Goal: Task Accomplishment & Management: Manage account settings

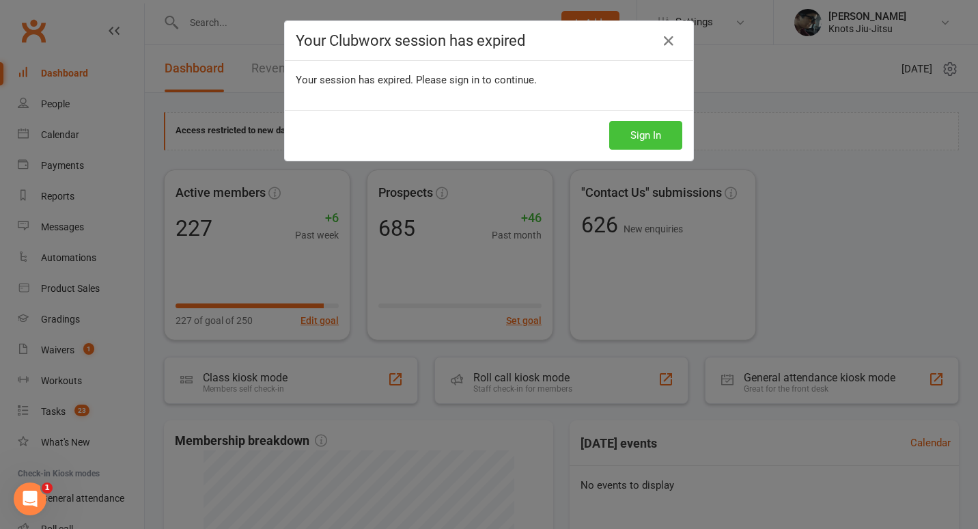
click at [657, 142] on button "Sign In" at bounding box center [646, 135] width 73 height 29
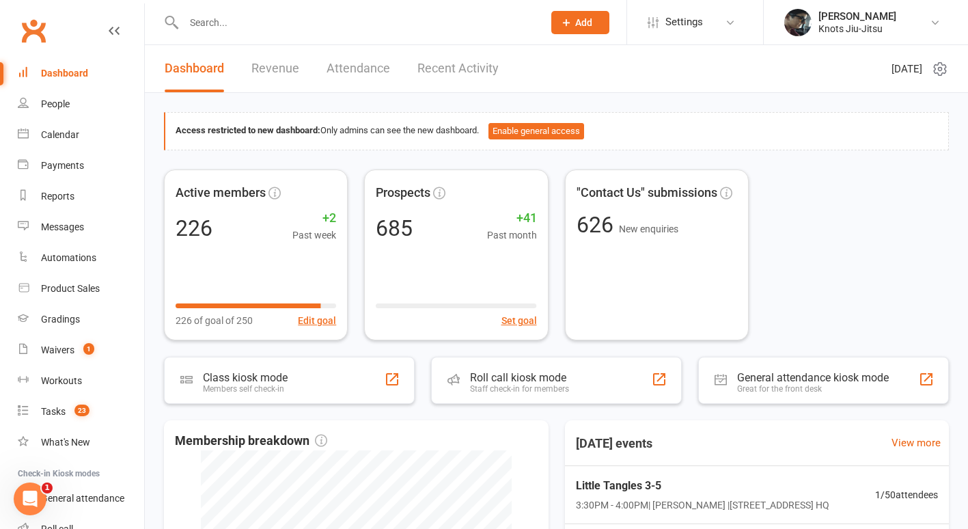
click at [581, 18] on span "Add" at bounding box center [583, 22] width 17 height 11
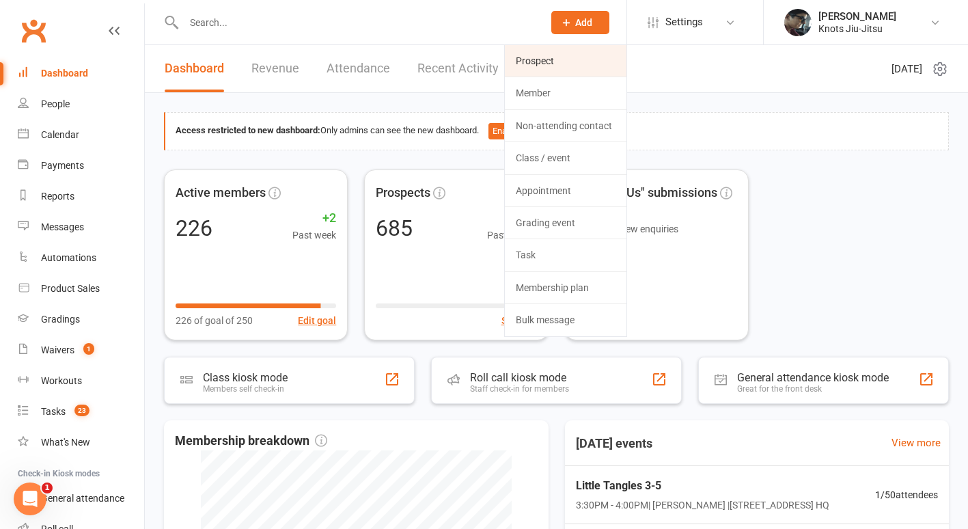
click at [546, 58] on link "Prospect" at bounding box center [566, 60] width 122 height 31
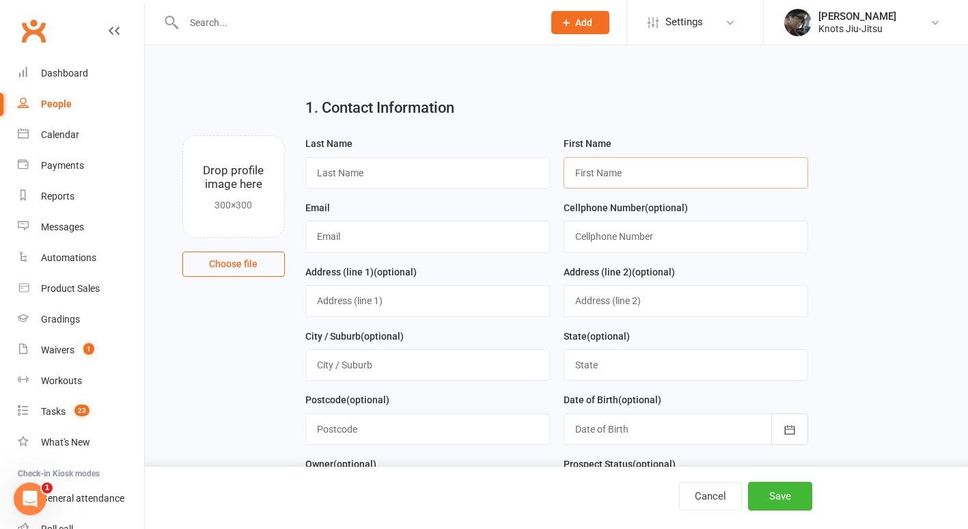
click at [630, 181] on input "text" at bounding box center [686, 172] width 245 height 31
type input "Abhi"
click at [502, 178] on input "text" at bounding box center [427, 172] width 245 height 31
type input "Singh"
click at [316, 239] on input "text" at bounding box center [427, 236] width 245 height 31
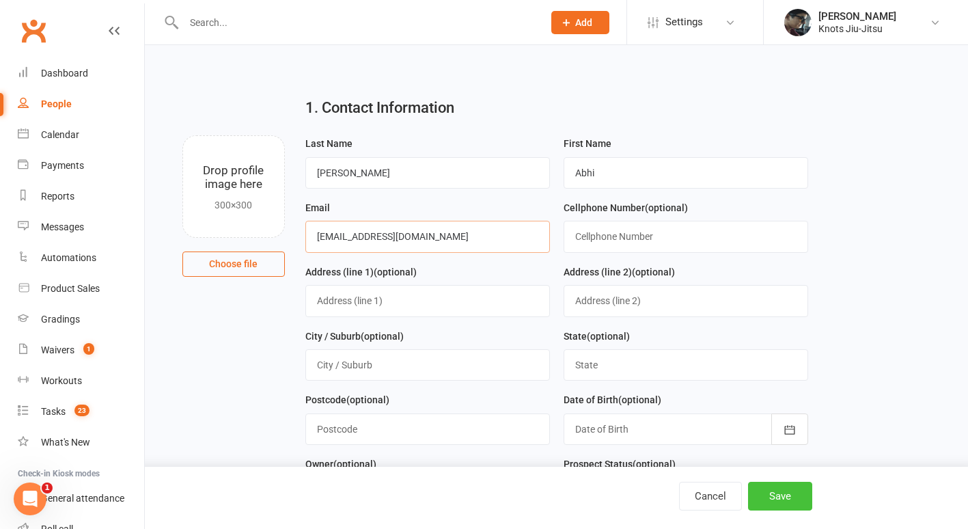
type input "abhiwhocarries09@gmail.com"
click at [780, 501] on button "Save" at bounding box center [780, 496] width 64 height 29
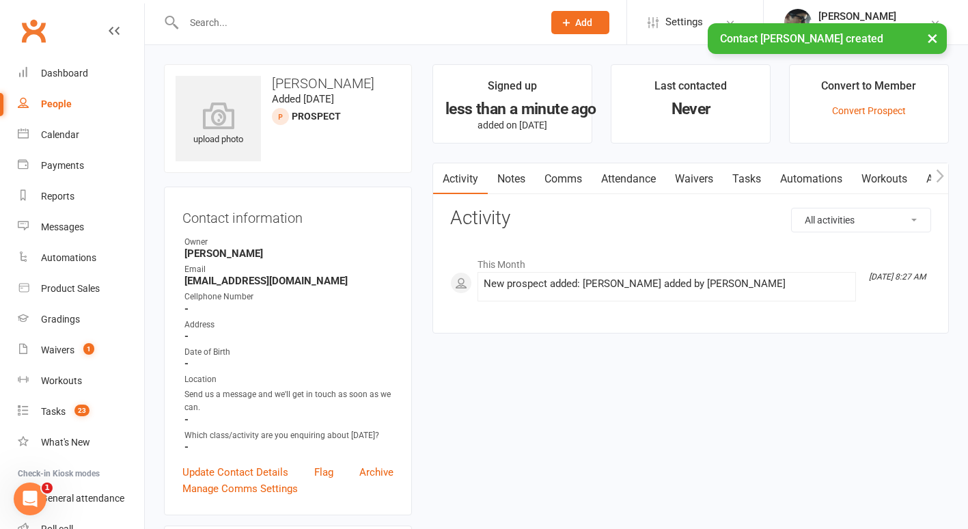
click at [549, 174] on link "Comms" at bounding box center [563, 178] width 57 height 31
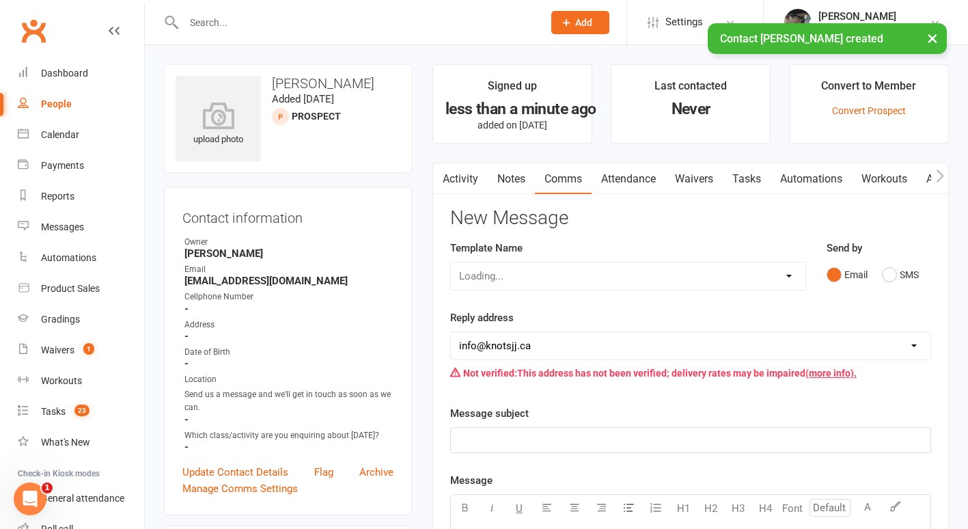
click at [620, 273] on div "Loading..." at bounding box center [628, 276] width 356 height 29
click at [620, 273] on select "Select Template [Email] Cancellation [Email] Failure of Payment [Email] Overdue…" at bounding box center [628, 275] width 355 height 27
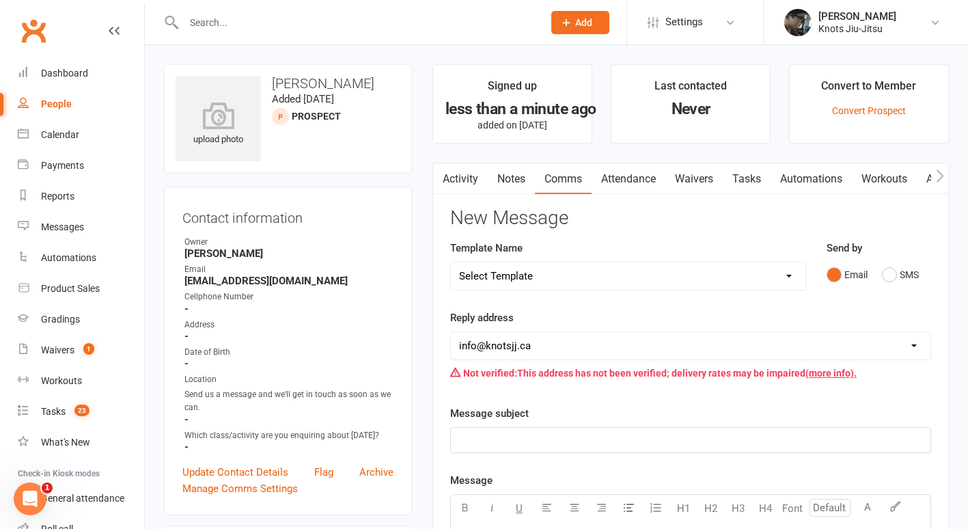
click at [636, 307] on div "Template Name Select Template [Email] Cancellation [Email] Failure of Payment […" at bounding box center [628, 275] width 376 height 70
click at [574, 178] on link "Comms" at bounding box center [563, 178] width 57 height 31
click at [556, 269] on select "Select Template [Email] Cancellation [Email] Failure of Payment [Email] Overdue…" at bounding box center [628, 275] width 355 height 27
click at [618, 315] on div "Reply address hello@clubworx.com info@knotsjj.ca Not verified: This address has…" at bounding box center [690, 348] width 481 height 77
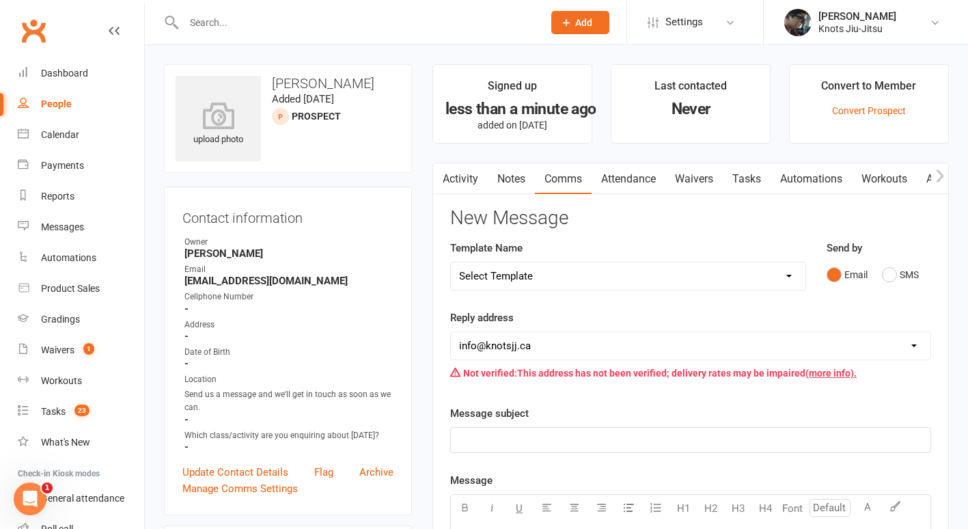
click at [687, 286] on select "Select Template [Email] Cancellation [Email] Failure of Payment [Email] Overdue…" at bounding box center [628, 275] width 355 height 27
click at [538, 278] on select "Select Template [Email] Cancellation [Email] Failure of Payment [Email] Overdue…" at bounding box center [628, 275] width 355 height 27
select select "31"
click at [451, 262] on select "Select Template [Email] Cancellation [Email] Failure of Payment [Email] Overdue…" at bounding box center [628, 275] width 355 height 27
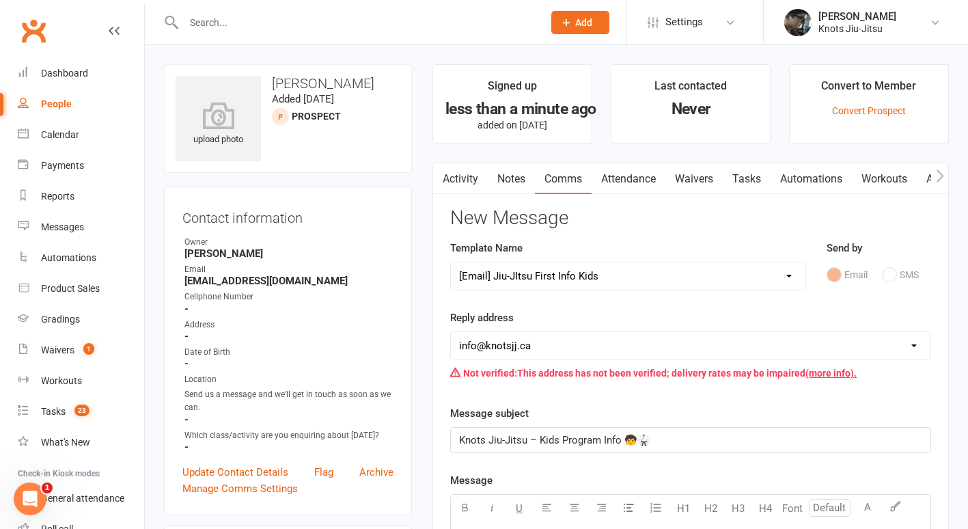
click at [441, 172] on icon "button" at bounding box center [442, 176] width 8 height 14
click at [450, 176] on button "button" at bounding box center [441, 178] width 17 height 31
click at [473, 188] on link "Activity" at bounding box center [460, 178] width 55 height 31
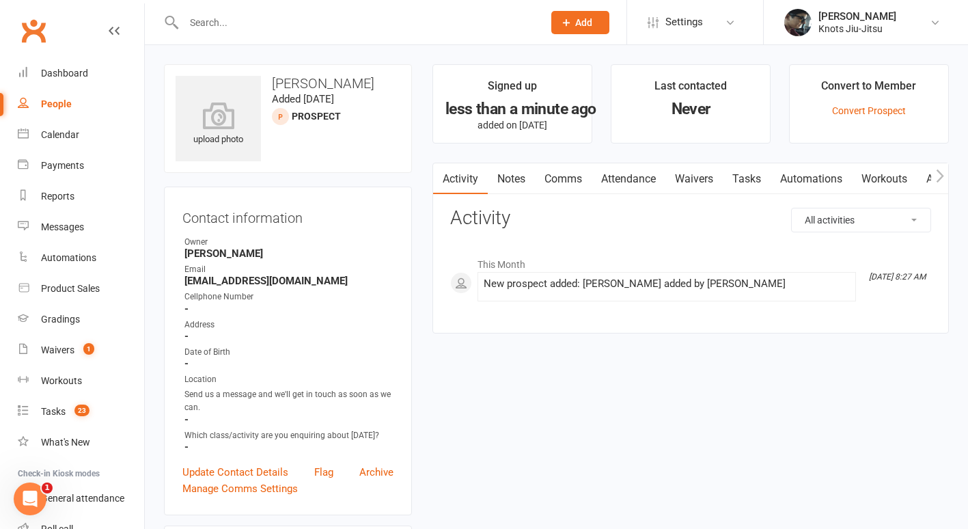
click at [577, 174] on link "Comms" at bounding box center [563, 178] width 57 height 31
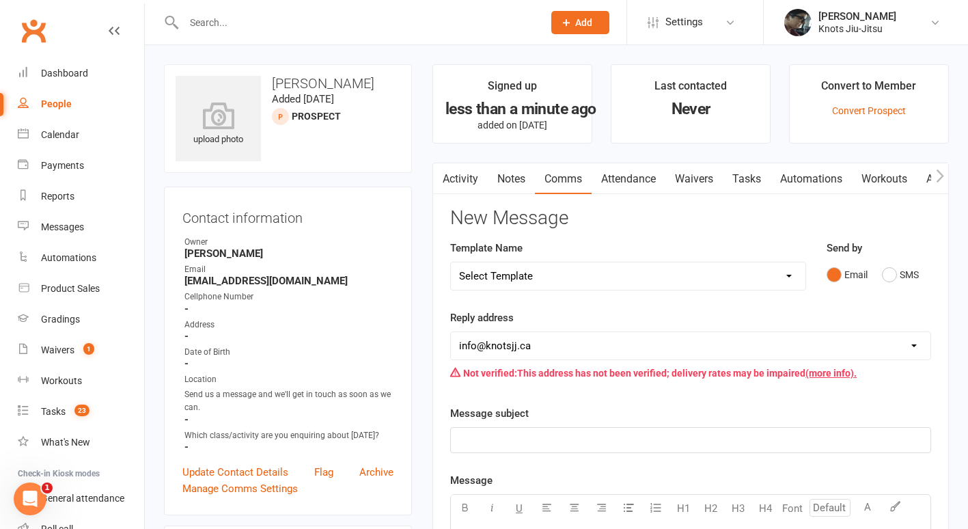
click at [559, 276] on select "Select Template [Email] Cancellation [Email] Failure of Payment [Email] Overdue…" at bounding box center [628, 275] width 355 height 27
select select "23"
click at [451, 262] on select "Select Template [Email] Cancellation [Email] Failure of Payment [Email] Overdue…" at bounding box center [628, 275] width 355 height 27
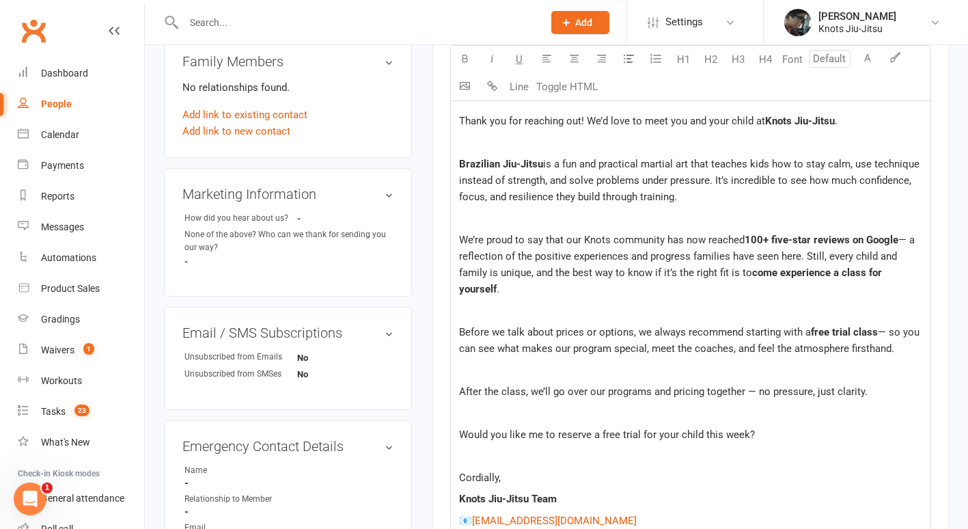
scroll to position [517, 0]
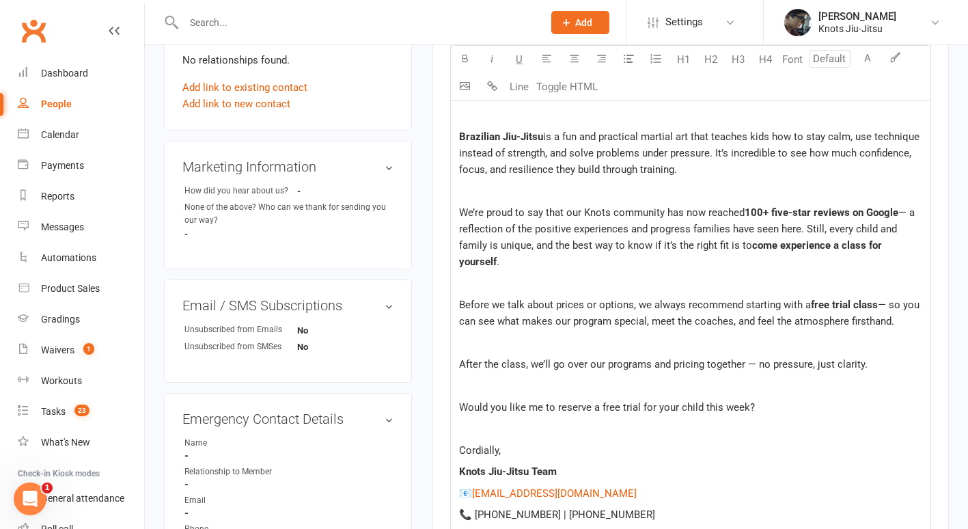
click at [895, 215] on span "100+ five-star reviews on Google" at bounding box center [822, 212] width 154 height 12
click at [892, 215] on span "100+ five-star reviews on Google" at bounding box center [822, 212] width 154 height 12
click at [900, 215] on span "— a reflection of the positive experiences and progress families have seen here…" at bounding box center [688, 228] width 458 height 45
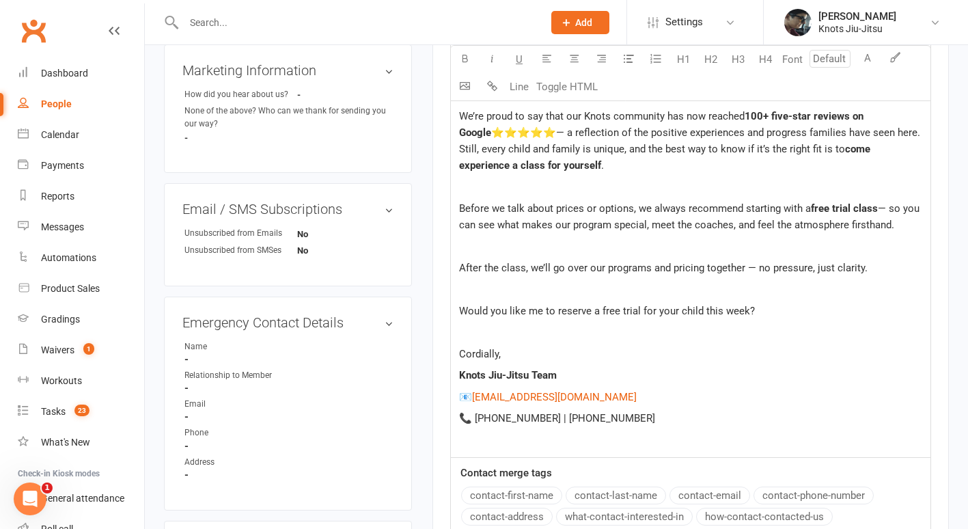
scroll to position [613, 0]
click at [772, 314] on p "Would you like me to reserve a free trial for your child this week?" at bounding box center [690, 311] width 463 height 16
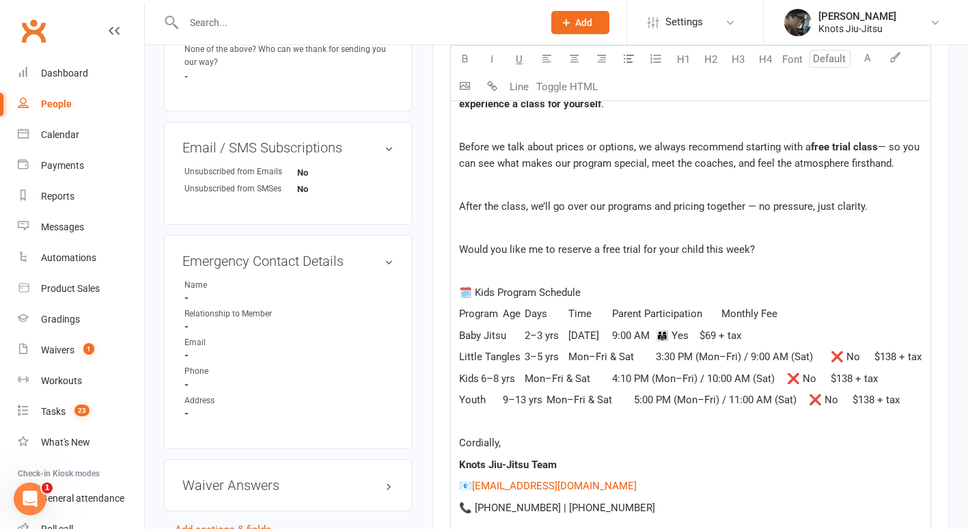
scroll to position [680, 0]
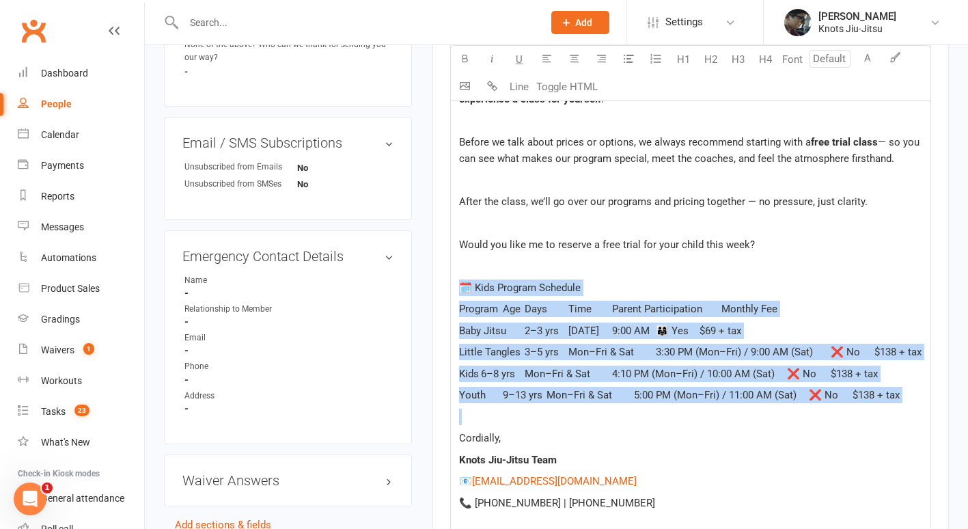
drag, startPoint x: 552, startPoint y: 416, endPoint x: 454, endPoint y: 277, distance: 169.7
click at [454, 277] on div "Hi ﻿ {contact-first-name} , Thank you for reaching out! We’d love to meet you a…" at bounding box center [691, 206] width 480 height 672
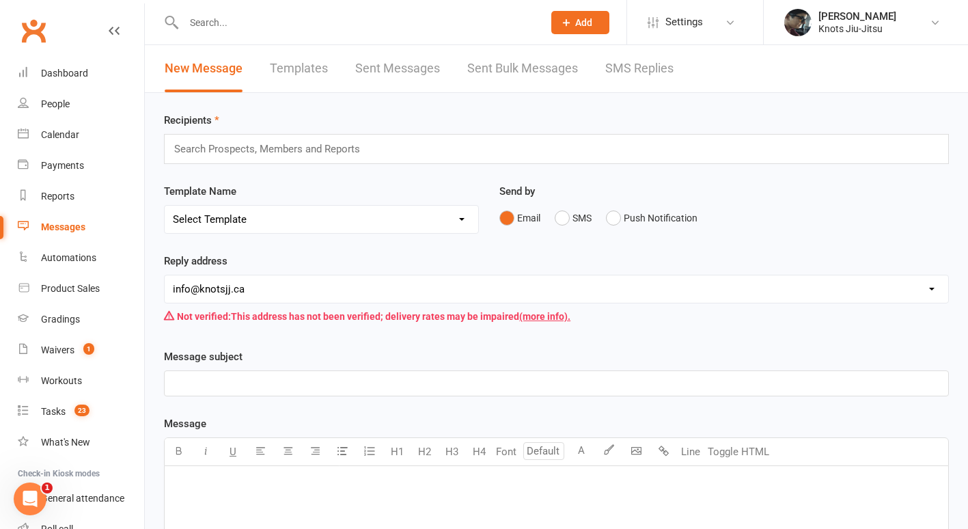
click at [299, 72] on link "Templates" at bounding box center [299, 68] width 58 height 47
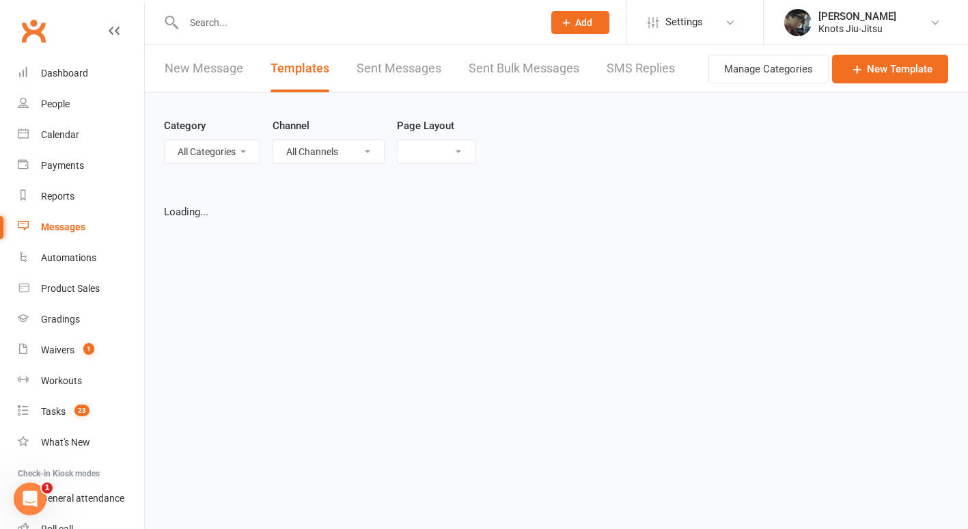
select select "grid"
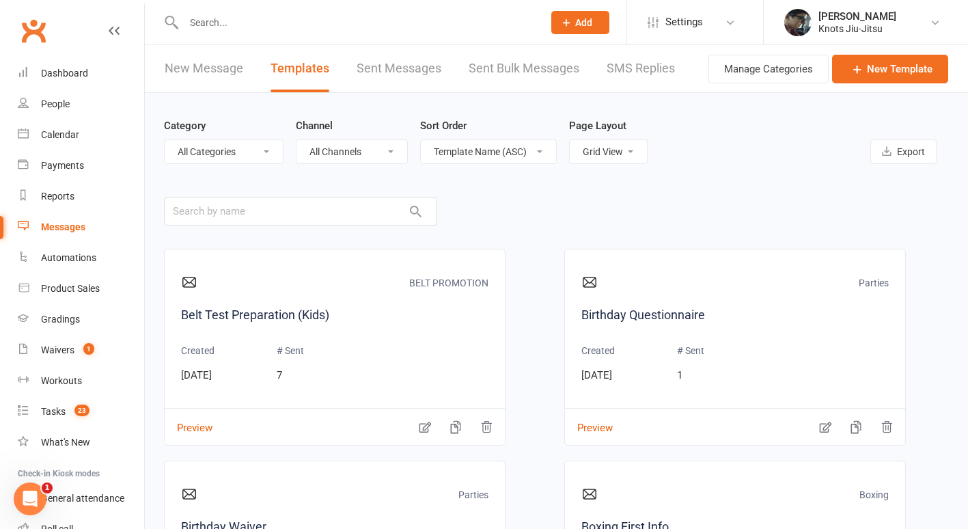
click at [227, 145] on select "All Categories (No category) Admin BELT PROMOTION Boxing Community Competition …" at bounding box center [224, 151] width 118 height 23
select select "17913"
click at [165, 140] on select "All Categories (No category) Admin BELT PROMOTION Boxing Community Competition …" at bounding box center [224, 151] width 118 height 23
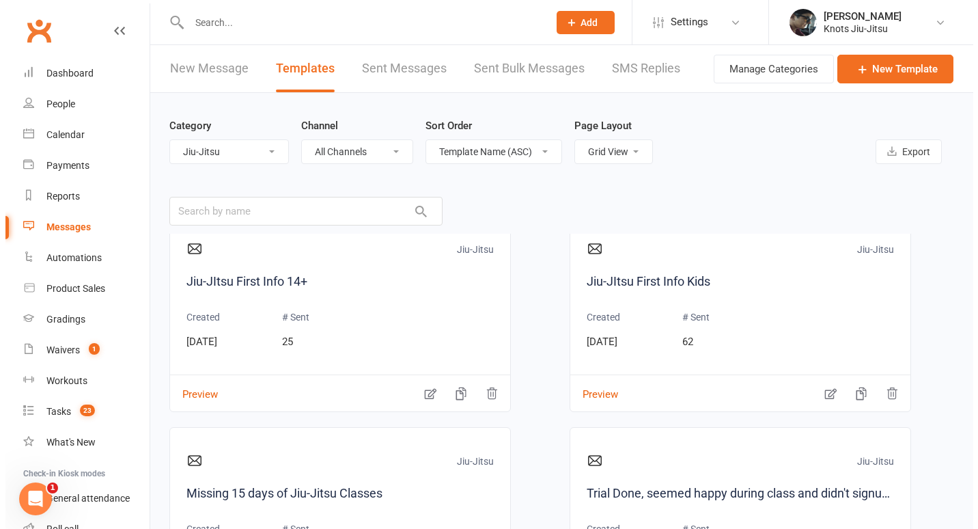
scroll to position [458, 0]
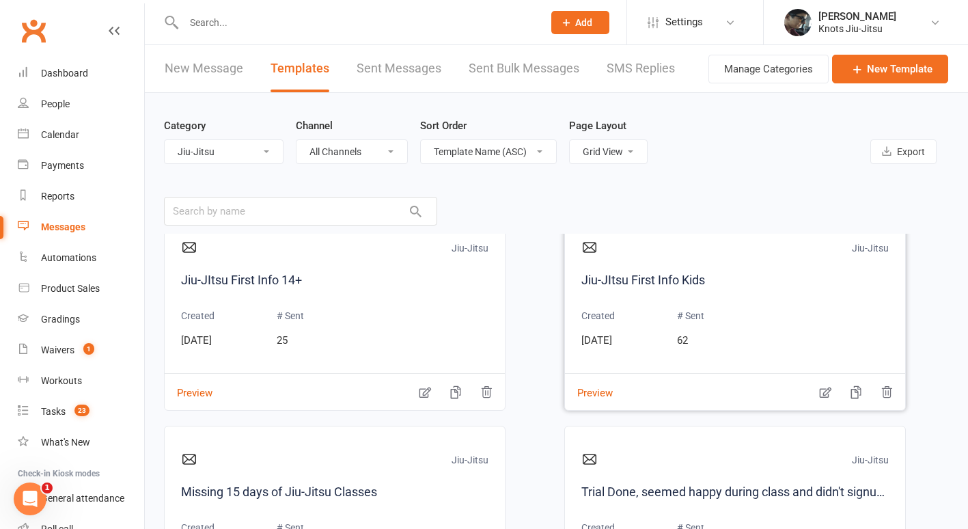
click at [766, 311] on div "Jiu-Jitsu Jiu-JItsu First Info Kids Created [DATE] # Sent 62" at bounding box center [734, 296] width 307 height 130
click at [593, 391] on button "Preview" at bounding box center [589, 383] width 48 height 14
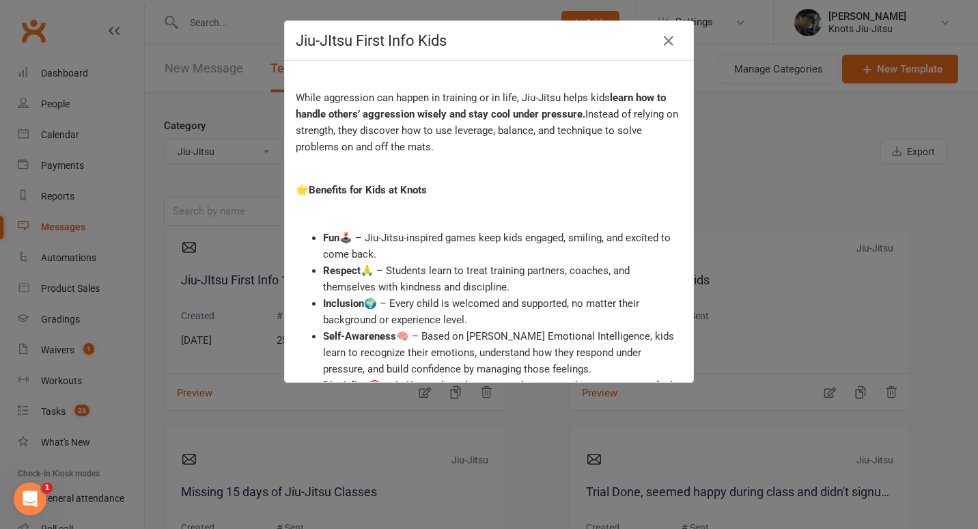
scroll to position [184, 0]
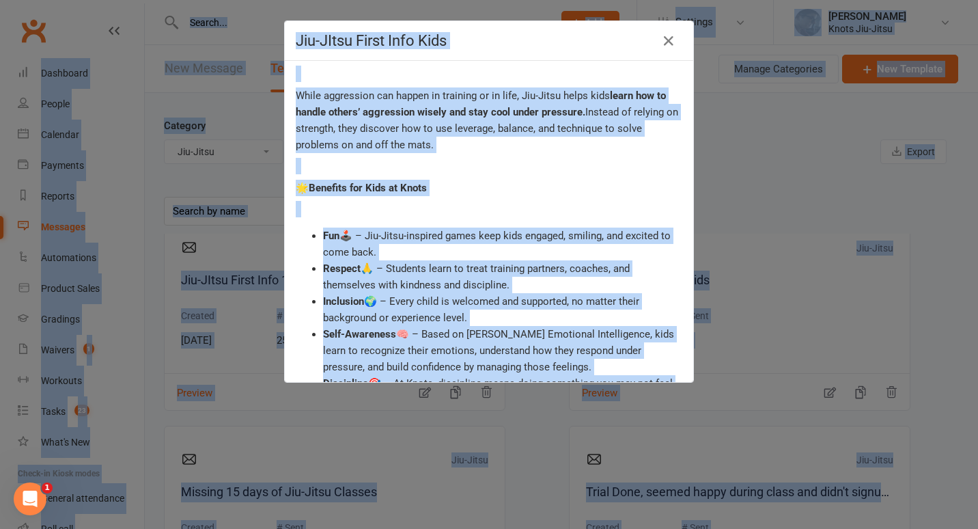
drag, startPoint x: 465, startPoint y: 280, endPoint x: 553, endPoint y: 200, distance: 119.0
click at [553, 201] on p at bounding box center [489, 209] width 387 height 16
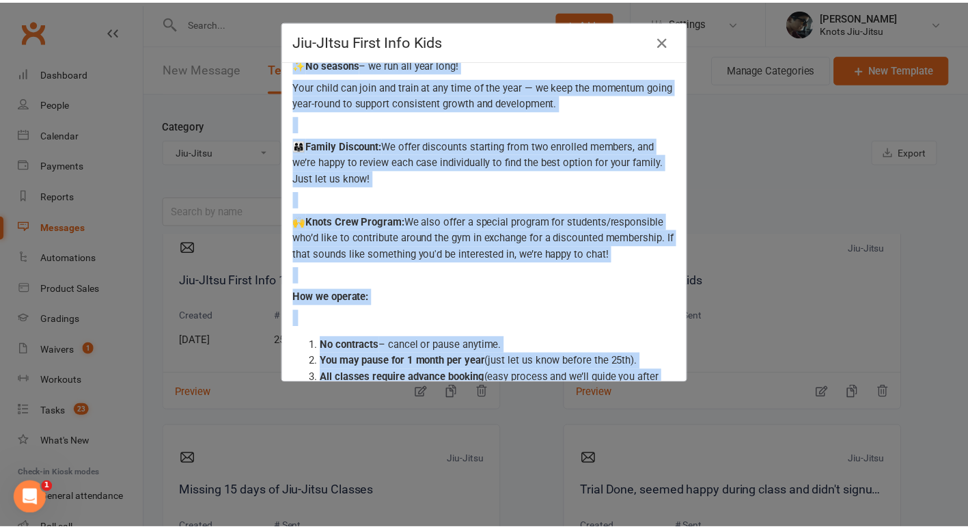
scroll to position [1518, 0]
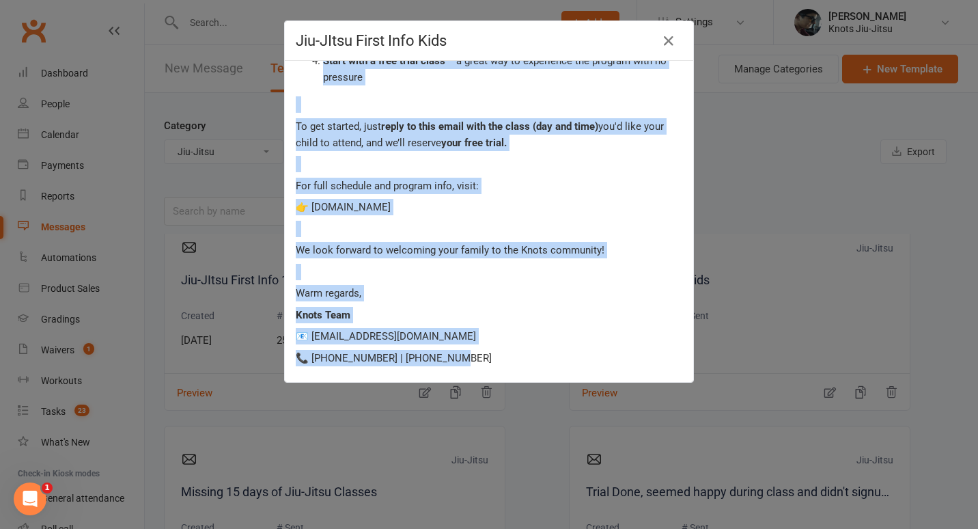
drag, startPoint x: 287, startPoint y: 72, endPoint x: 551, endPoint y: 374, distance: 400.5
click at [551, 374] on div "Knots Jiu-Jitsu – Kids Program Info 🧒🥋 Hi {contact-first-name} , Thanks for rea…" at bounding box center [489, 221] width 409 height 321
copy div "Lorem Ips-Dolor – Sita Consect Adip 🧒🥋 El {seddoei-tempo-inci} , Utlabo etd mag…"
click at [666, 40] on icon "button" at bounding box center [669, 41] width 16 height 16
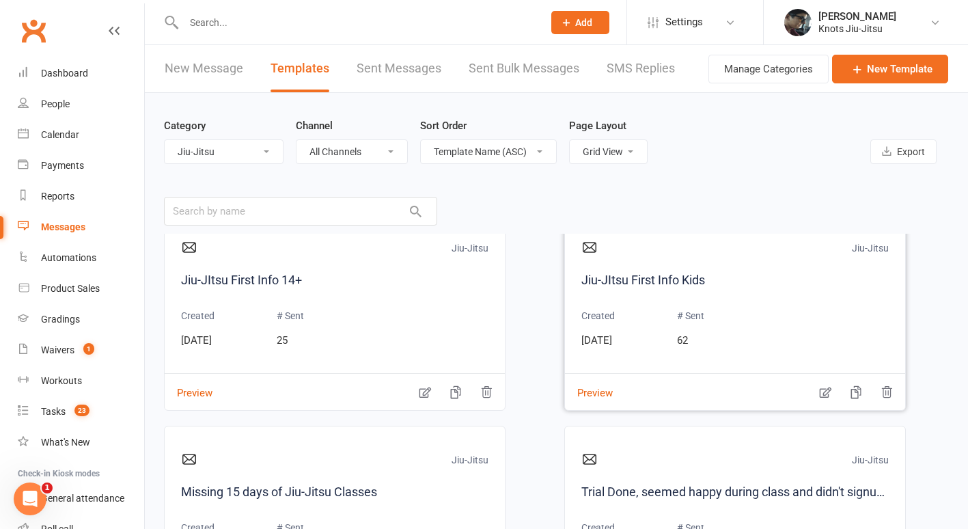
scroll to position [5, 0]
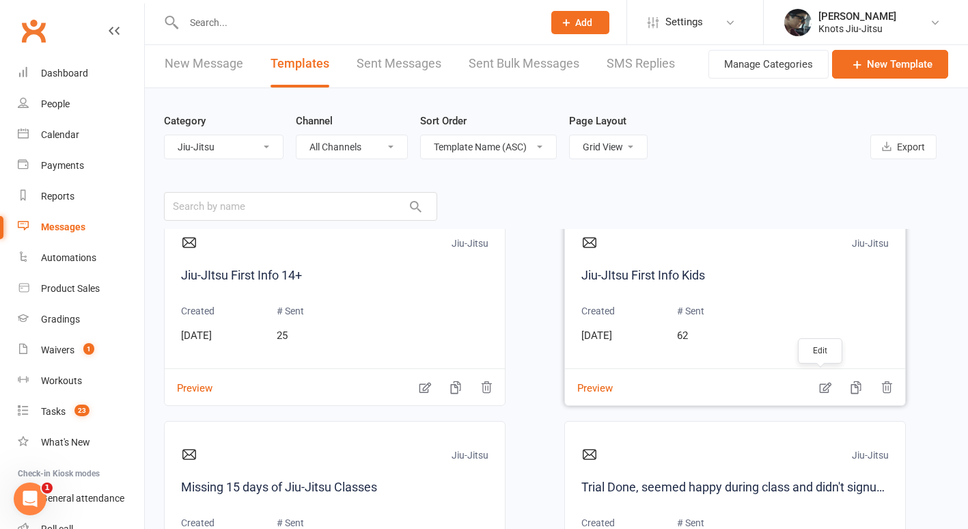
click at [819, 387] on icon "button" at bounding box center [826, 388] width 14 height 14
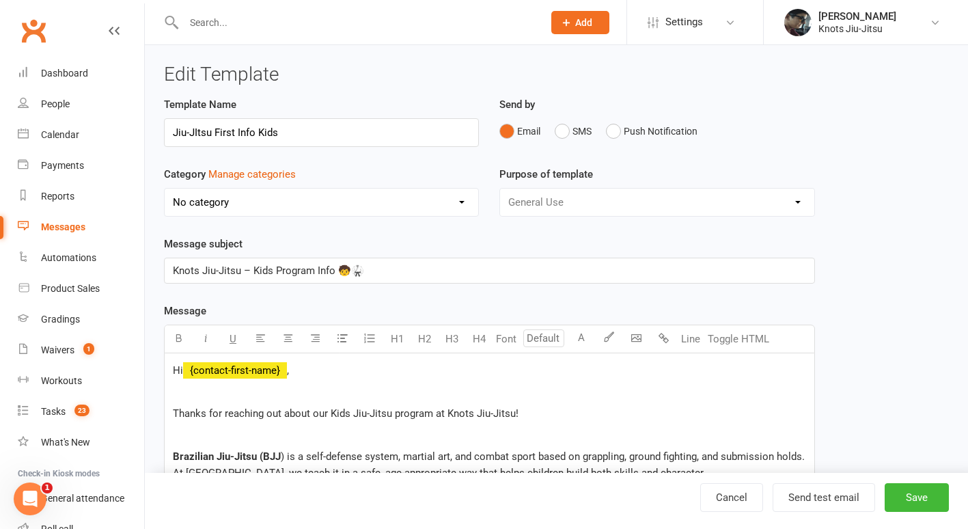
select select "17913"
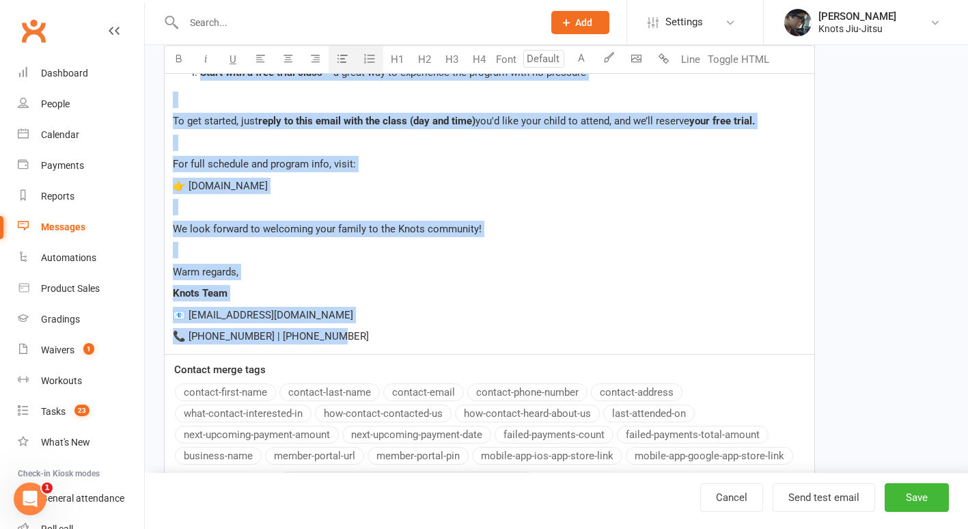
scroll to position [1595, 0]
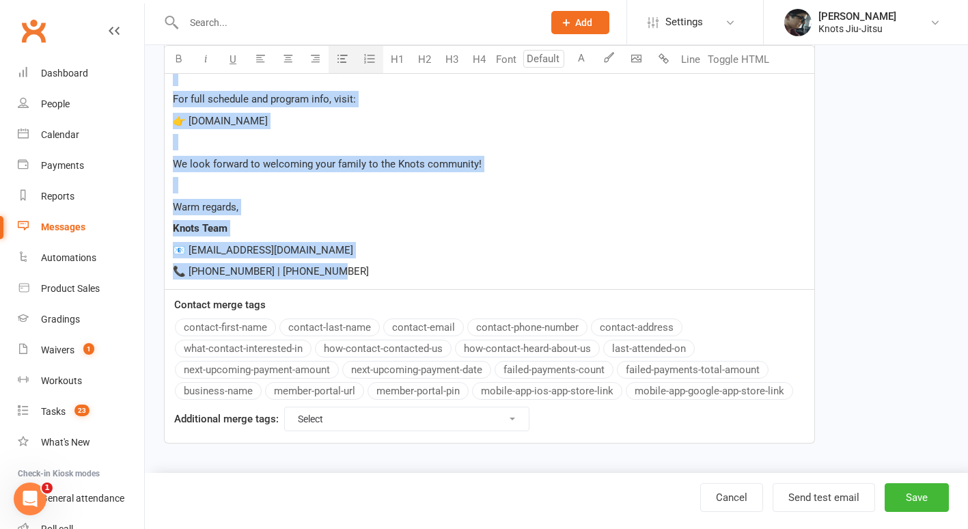
drag, startPoint x: 172, startPoint y: 264, endPoint x: 495, endPoint y: 540, distance: 425.0
click at [519, 269] on p "📞 [PHONE_NUMBER] | [PHONE_NUMBER]" at bounding box center [489, 271] width 633 height 16
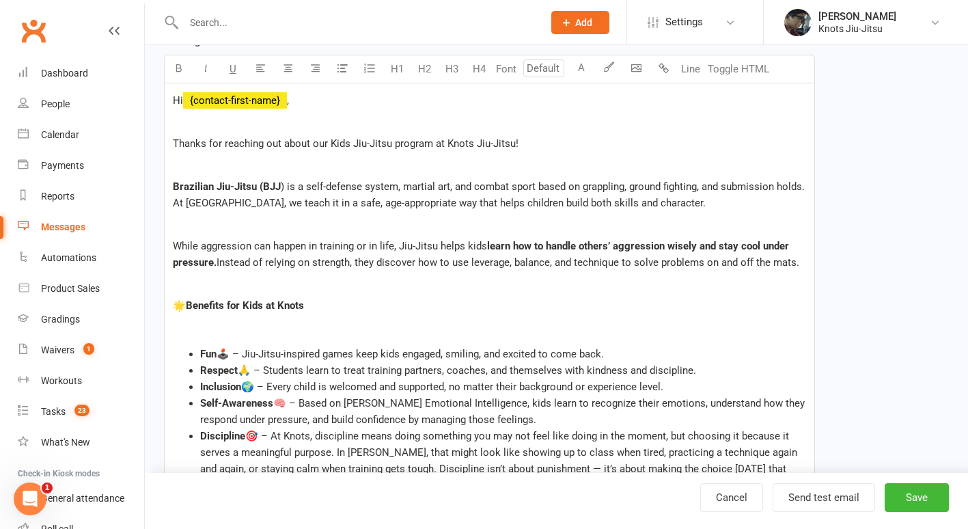
scroll to position [0, 0]
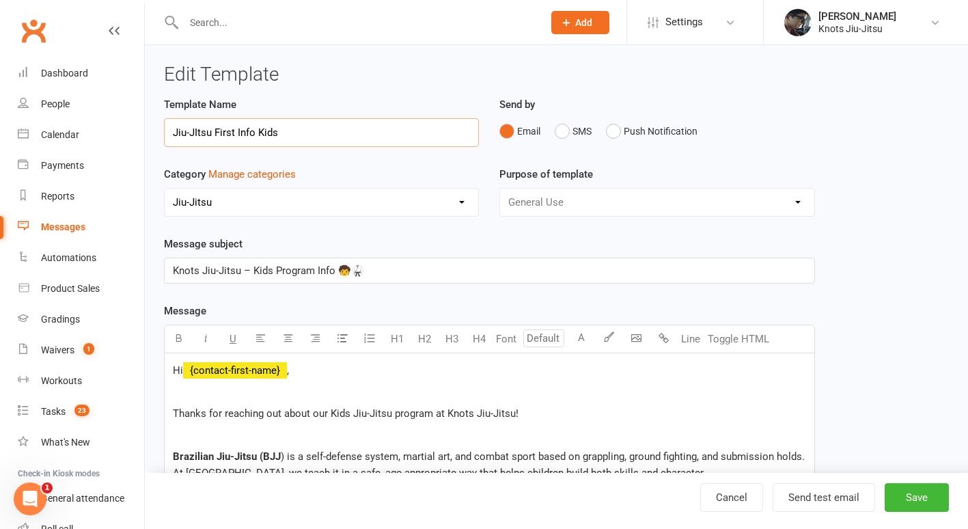
click at [314, 130] on input "Jiu-JItsu First Info Kids" at bounding box center [321, 132] width 315 height 29
click at [255, 135] on input "Jiu-JItsu First Info Kids with prices" at bounding box center [321, 132] width 315 height 29
click at [234, 126] on input "Jiu-JItsu First Info Kids with prices" at bounding box center [321, 132] width 315 height 29
type input "Jiu-JItsu Info Kids with prices"
click at [912, 495] on button "Save" at bounding box center [917, 497] width 64 height 29
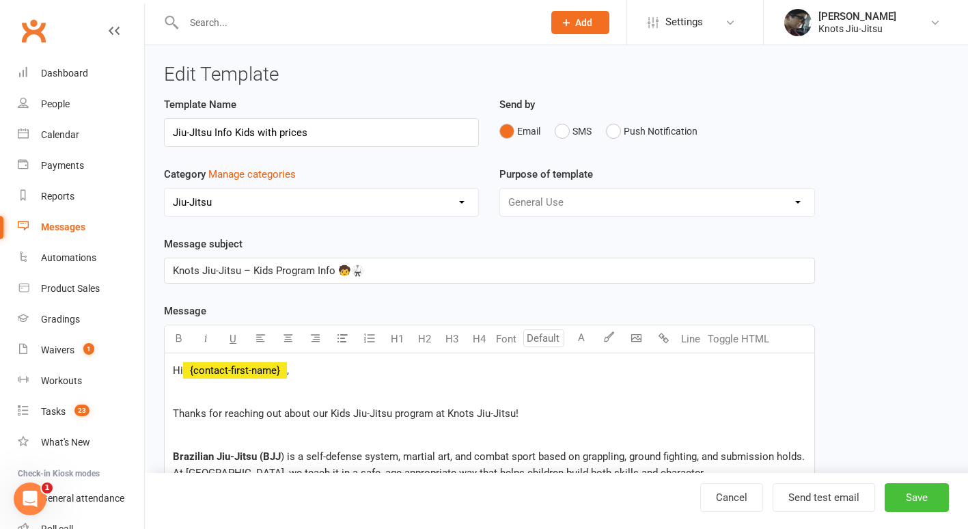
select select "grid"
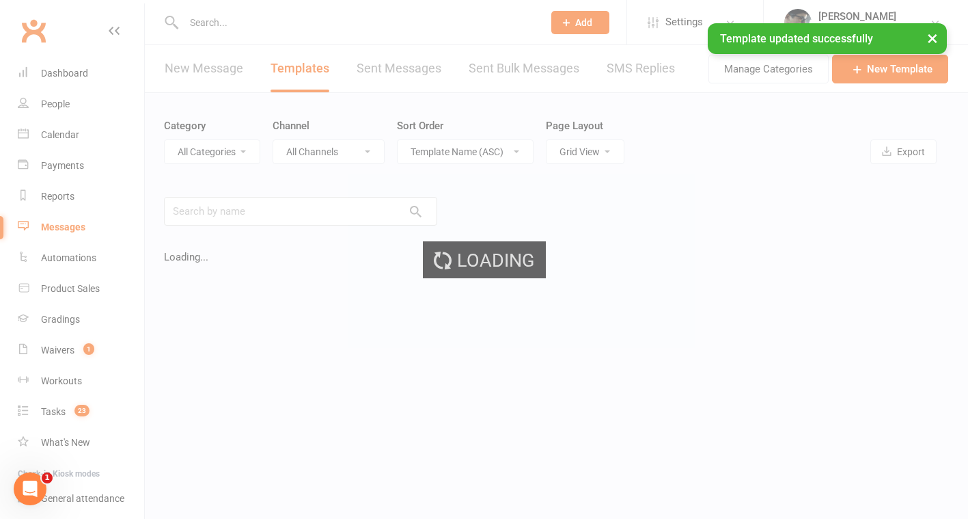
select select "17913"
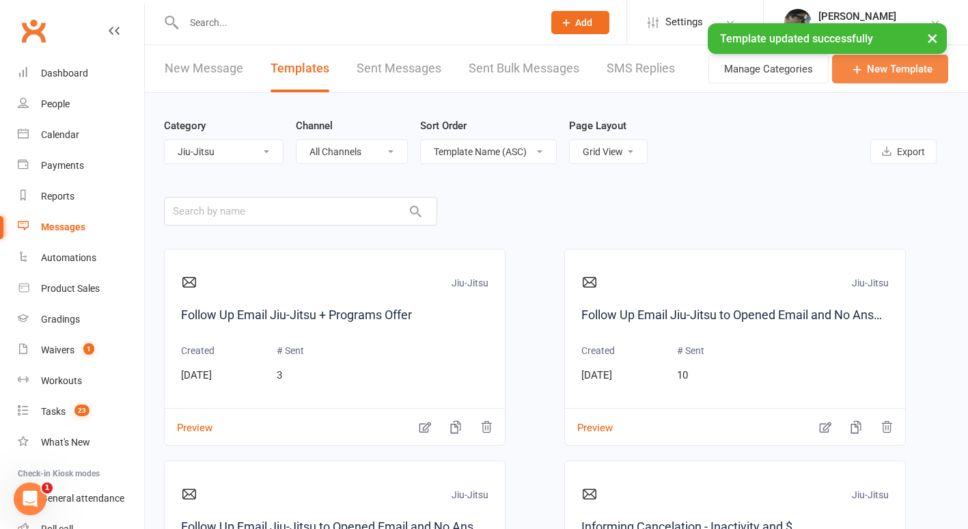
click at [877, 68] on link "New Template" at bounding box center [890, 69] width 116 height 29
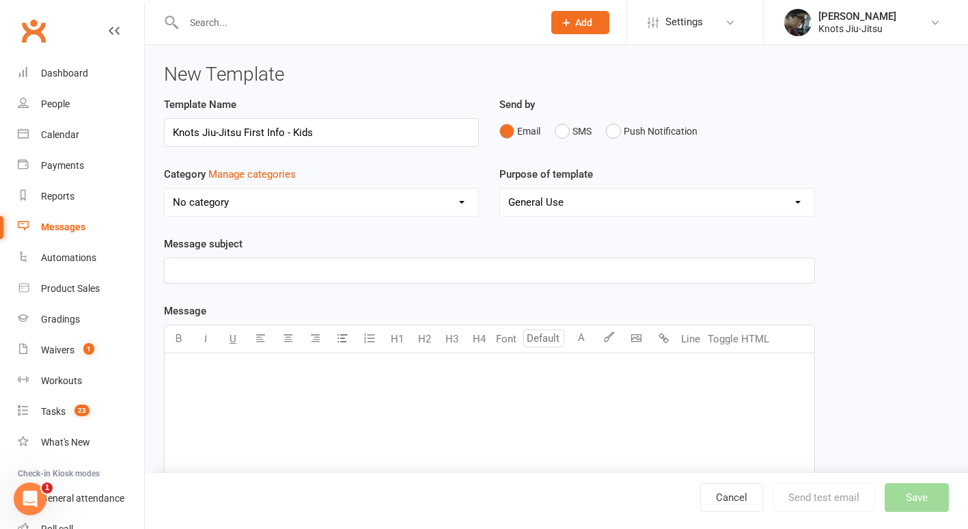
type input "Knots Jiu-Jitsu First Info - Kids"
click at [304, 201] on select "No category Admin BELT PROMOTION Boxing Community Competition Functional Traini…" at bounding box center [322, 202] width 314 height 27
select select "17913"
click at [165, 189] on select "No category Admin BELT PROMOTION Boxing Community Competition Functional Traini…" at bounding box center [322, 202] width 314 height 27
click at [271, 402] on div "﻿" at bounding box center [490, 455] width 650 height 205
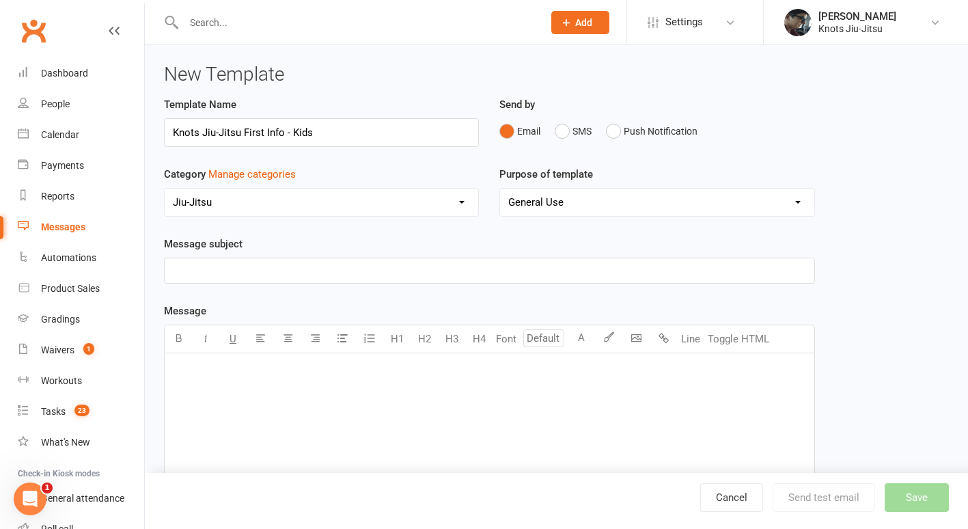
paste div
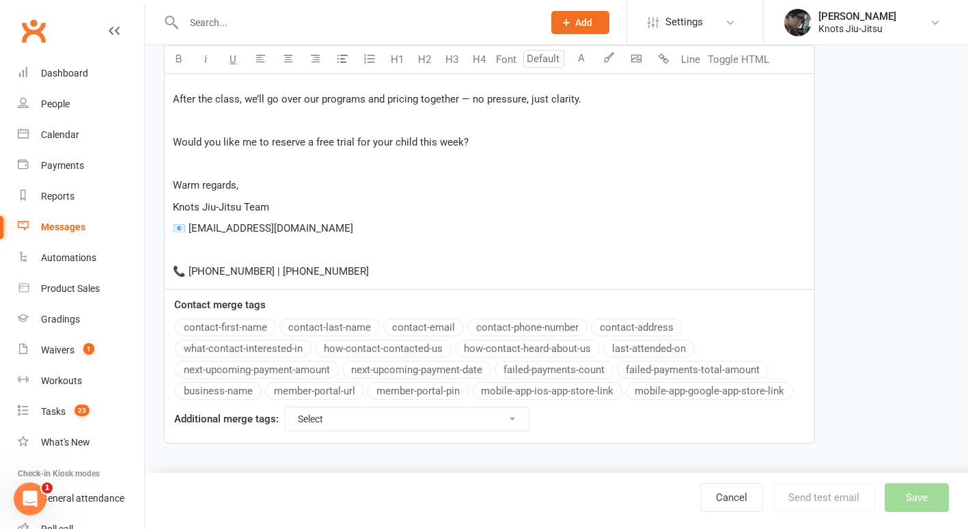
scroll to position [578, 0]
click at [266, 232] on p "📧 [EMAIL_ADDRESS][DOMAIN_NAME]" at bounding box center [489, 229] width 633 height 16
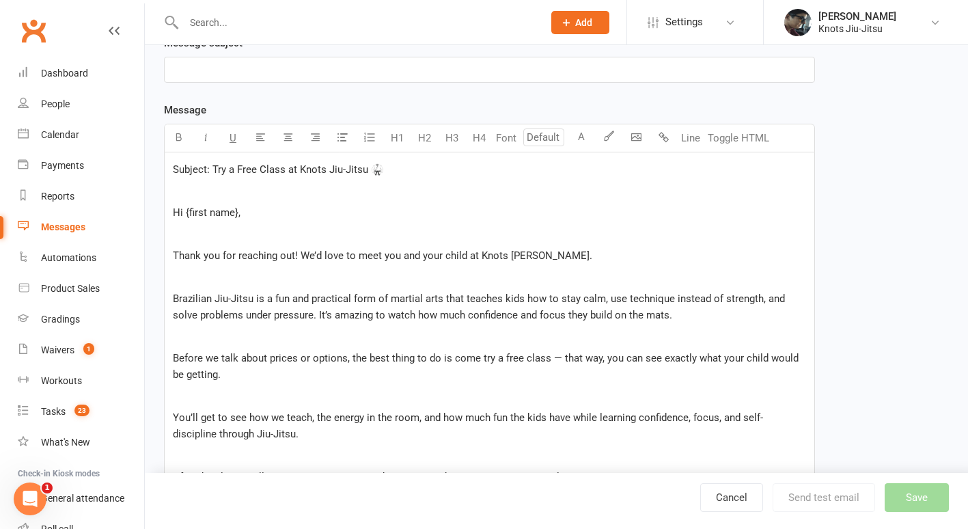
scroll to position [197, 0]
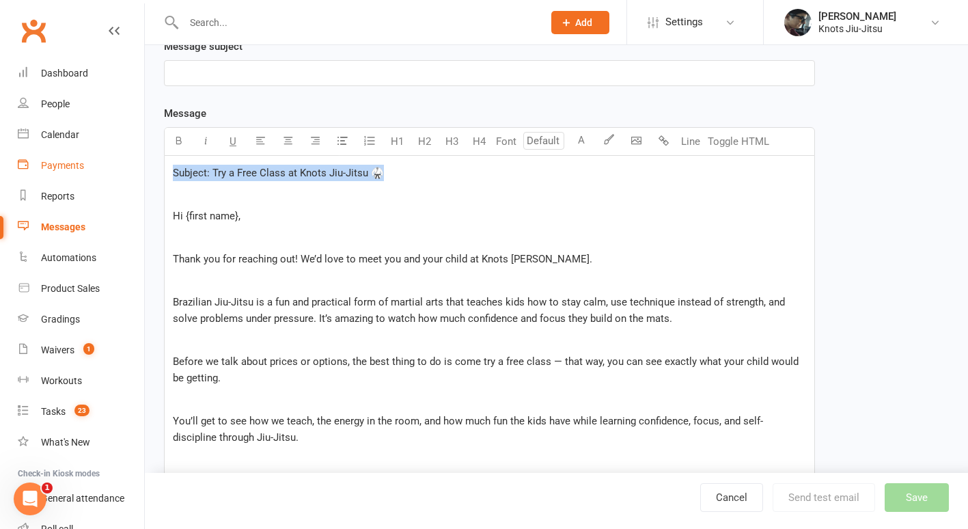
drag, startPoint x: 394, startPoint y: 171, endPoint x: 117, endPoint y: 175, distance: 276.8
click at [117, 175] on ui-view "Prospect Member Non-attending contact Class / event Appointment Grading event T…" at bounding box center [484, 330] width 968 height 1049
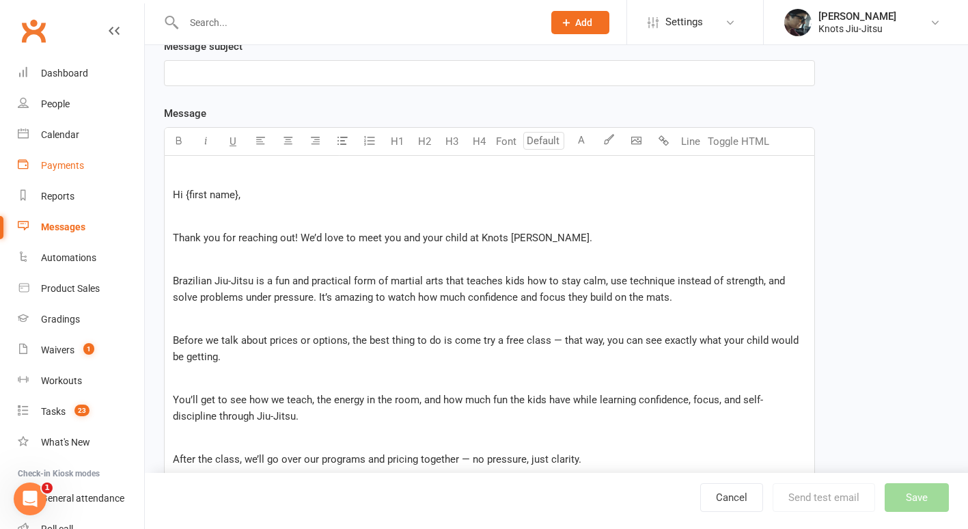
scroll to position [176, 0]
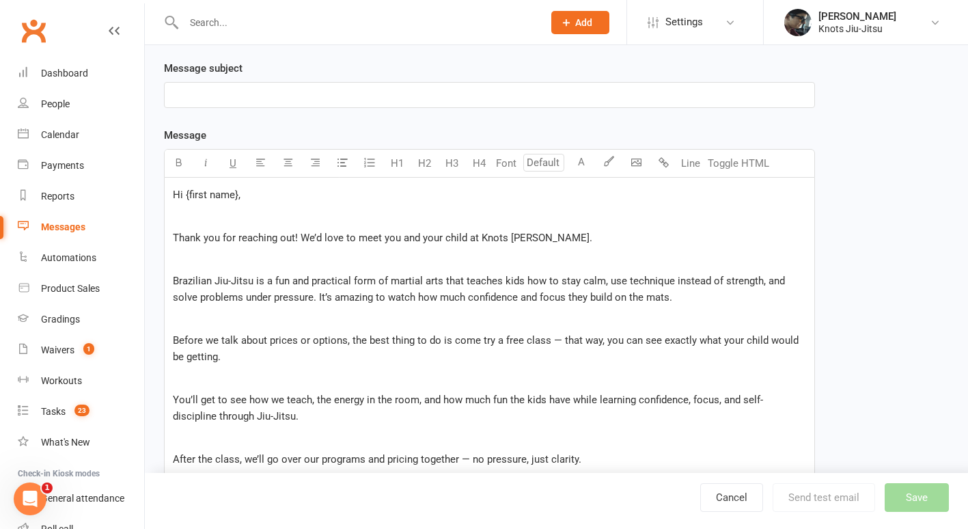
click at [197, 92] on p "﻿" at bounding box center [489, 95] width 633 height 16
click at [215, 95] on span "Subject: Try a Free Class at Knots Jiu-Jitsu 🥋" at bounding box center [278, 95] width 211 height 12
click at [234, 191] on span "Hi {first name}," at bounding box center [207, 195] width 68 height 12
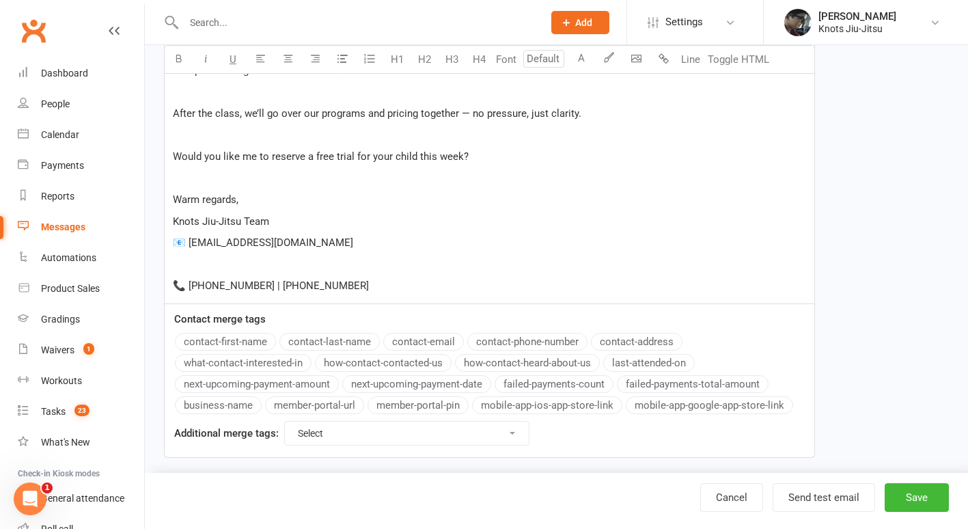
scroll to position [522, 0]
click at [238, 335] on div "Message U H1 H2 H3 H4 Font A Line Toggle HTML Hi , ﻿ Thank you for reaching out…" at bounding box center [489, 119] width 651 height 676
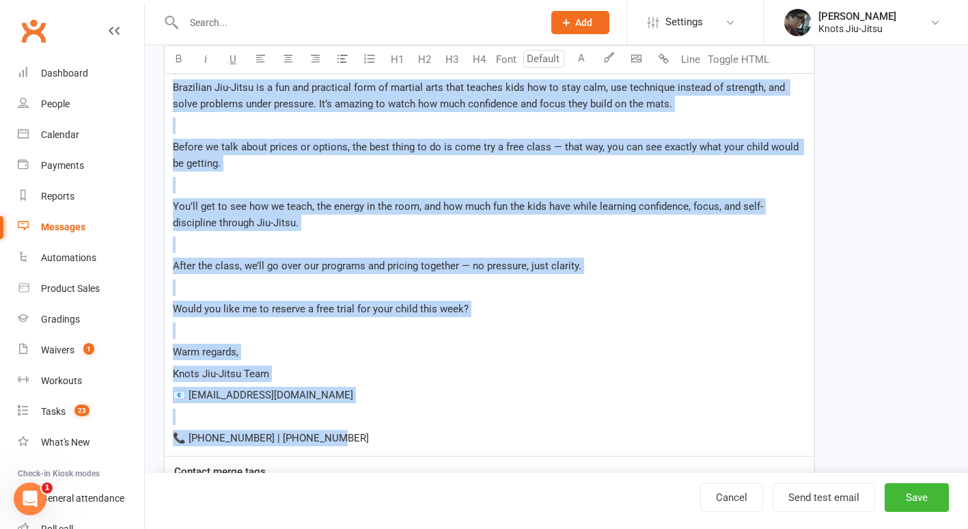
scroll to position [367, 0]
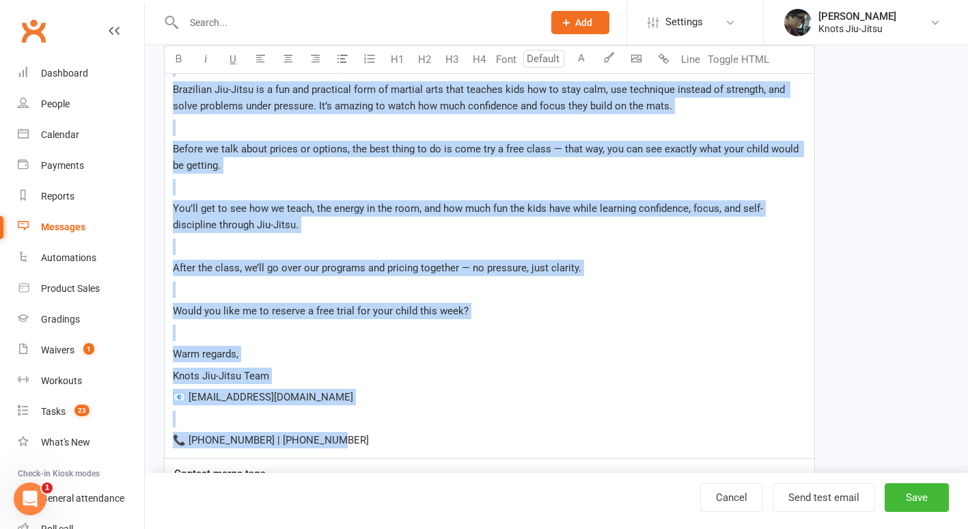
drag, startPoint x: 357, startPoint y: 390, endPoint x: 156, endPoint y: 28, distance: 414.5
click at [156, 28] on ui-view "Prospect Member Non-attending contact Class / event Appointment Grading event T…" at bounding box center [484, 139] width 968 height 1006
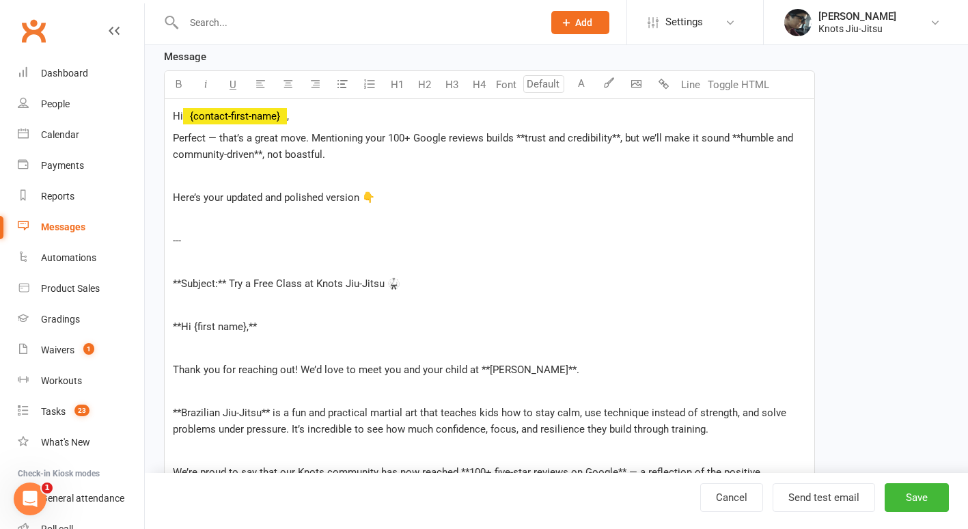
scroll to position [864, 0]
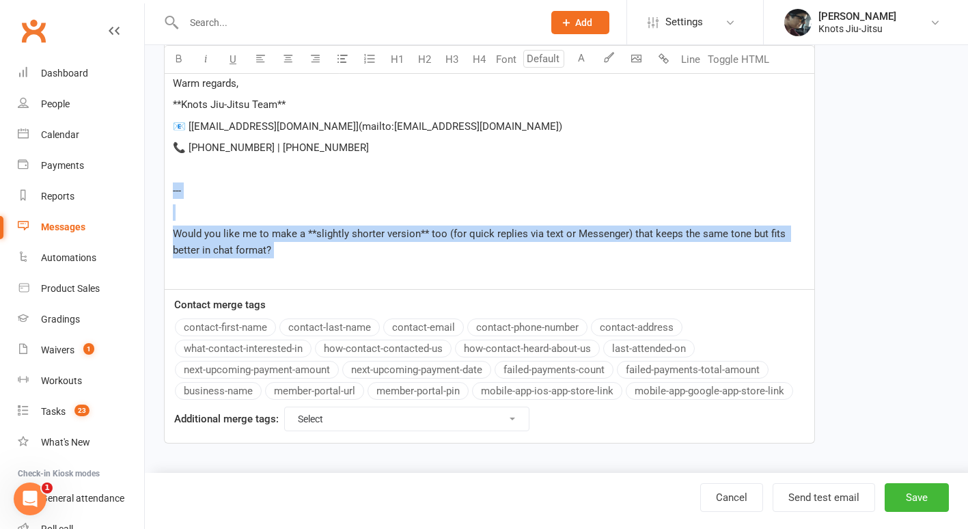
drag, startPoint x: 288, startPoint y: 262, endPoint x: 169, endPoint y: 189, distance: 140.2
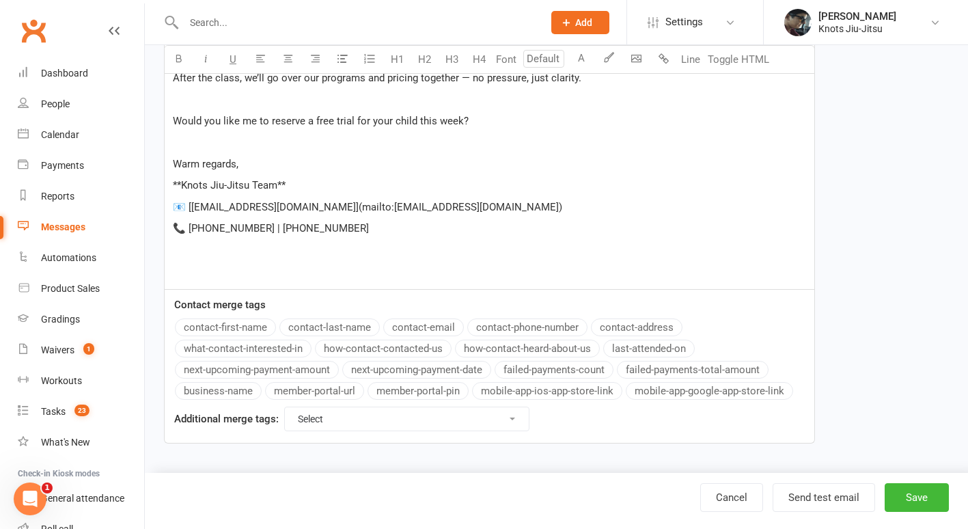
scroll to position [762, 0]
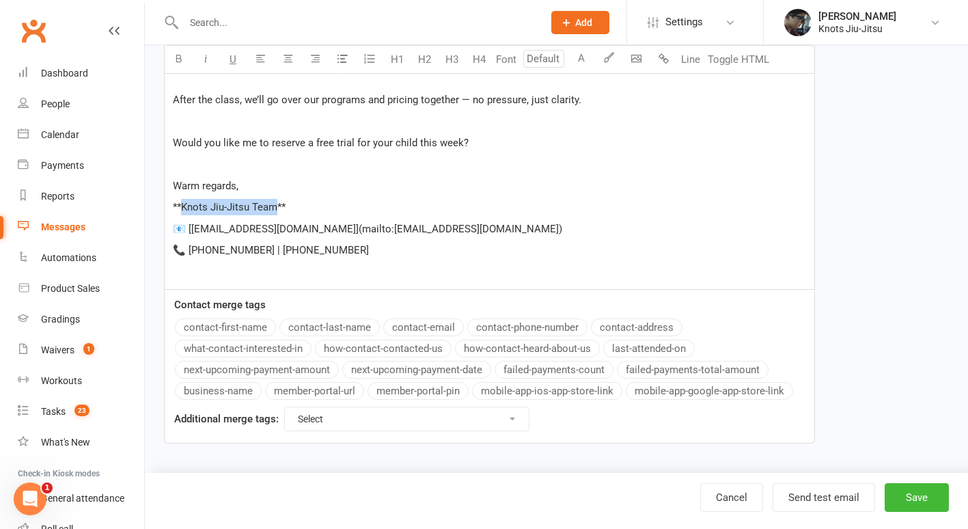
drag, startPoint x: 279, startPoint y: 206, endPoint x: 180, endPoint y: 204, distance: 99.1
click at [180, 204] on span "**Knots Jiu-Jitsu Team**" at bounding box center [229, 207] width 113 height 12
click at [174, 61] on icon "button" at bounding box center [179, 58] width 10 height 10
click at [262, 232] on span "📧 [[EMAIL_ADDRESS][DOMAIN_NAME]](mailto:[EMAIL_ADDRESS][DOMAIN_NAME])" at bounding box center [367, 229] width 389 height 12
click at [376, 234] on span "📧 [[EMAIL_ADDRESS][DOMAIN_NAME]](mailto:[EMAIL_ADDRESS][DOMAIN_NAME])" at bounding box center [367, 229] width 389 height 12
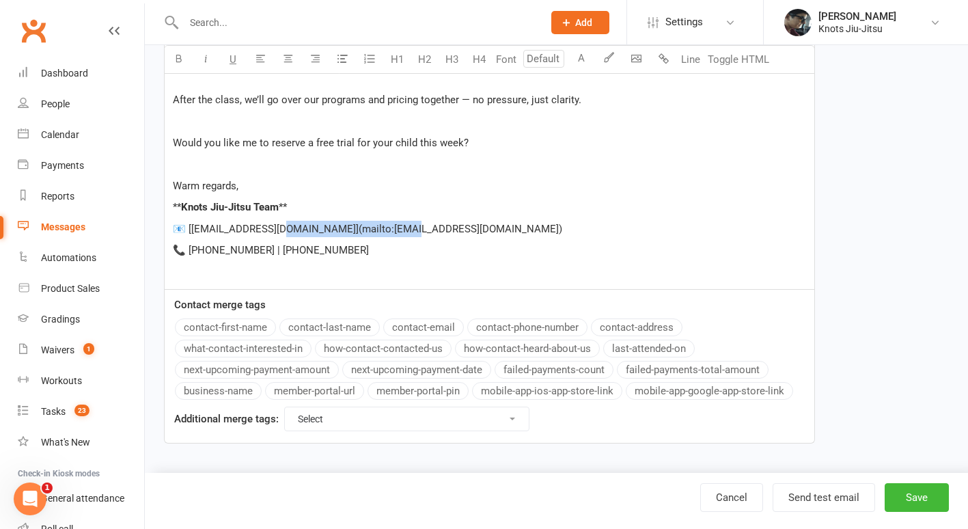
drag, startPoint x: 275, startPoint y: 231, endPoint x: 431, endPoint y: 229, distance: 156.5
click at [431, 229] on p "📧 [[EMAIL_ADDRESS][DOMAIN_NAME]](mailto:[EMAIL_ADDRESS][DOMAIN_NAME])" at bounding box center [489, 229] width 633 height 16
click at [191, 228] on span "📧 [[EMAIL_ADDRESS][DOMAIN_NAME]" at bounding box center [264, 229] width 183 height 12
click at [287, 209] on span "**" at bounding box center [283, 207] width 8 height 12
click at [180, 206] on span "**" at bounding box center [177, 207] width 8 height 12
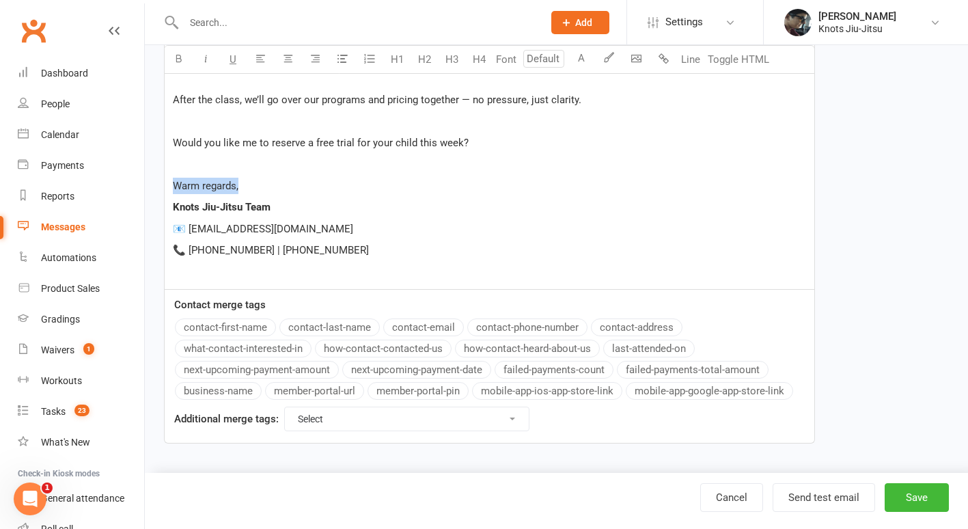
drag, startPoint x: 238, startPoint y: 186, endPoint x: 153, endPoint y: 187, distance: 85.4
click at [182, 189] on span "COrdially" at bounding box center [193, 186] width 41 height 12
click at [232, 188] on p "Cordially" at bounding box center [489, 186] width 633 height 16
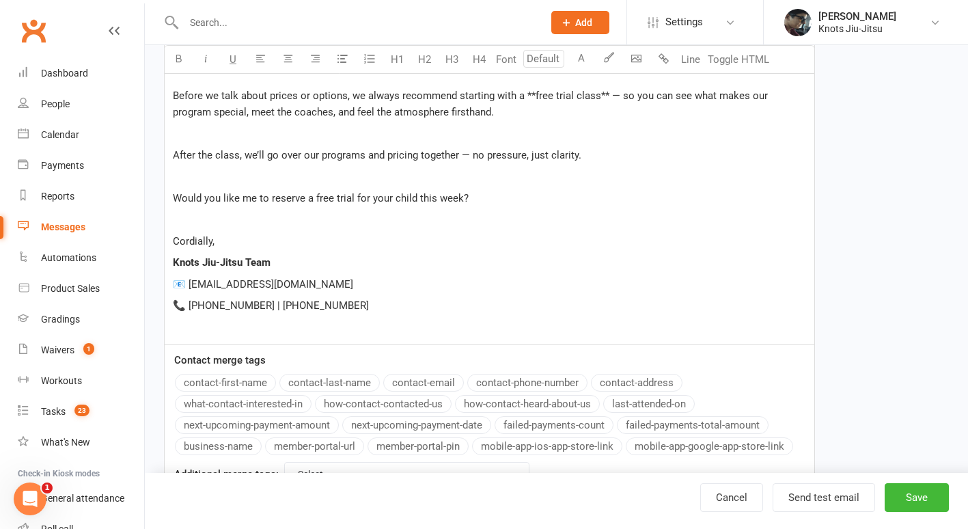
scroll to position [707, 0]
drag, startPoint x: 272, startPoint y: 285, endPoint x: 189, endPoint y: 285, distance: 82.7
click at [189, 285] on p "📧 [EMAIL_ADDRESS][DOMAIN_NAME]" at bounding box center [489, 283] width 633 height 16
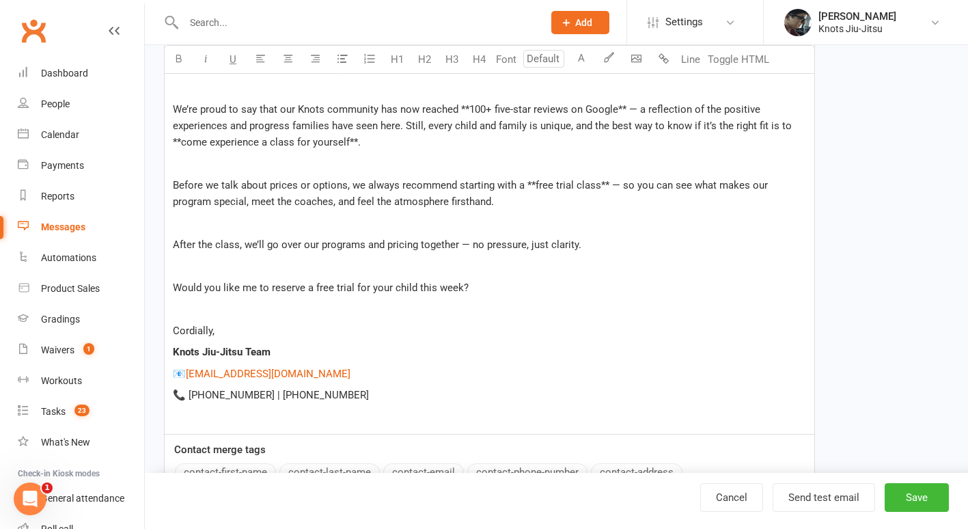
scroll to position [616, 0]
drag, startPoint x: 534, startPoint y: 186, endPoint x: 595, endPoint y: 192, distance: 61.1
click at [595, 192] on p "Before we talk about prices or options, we always recommend starting with a **f…" at bounding box center [489, 194] width 633 height 33
click at [180, 59] on icon "button" at bounding box center [179, 58] width 10 height 10
click at [532, 182] on span "Before we talk about prices or options, we always recommend starting with a **" at bounding box center [354, 186] width 363 height 12
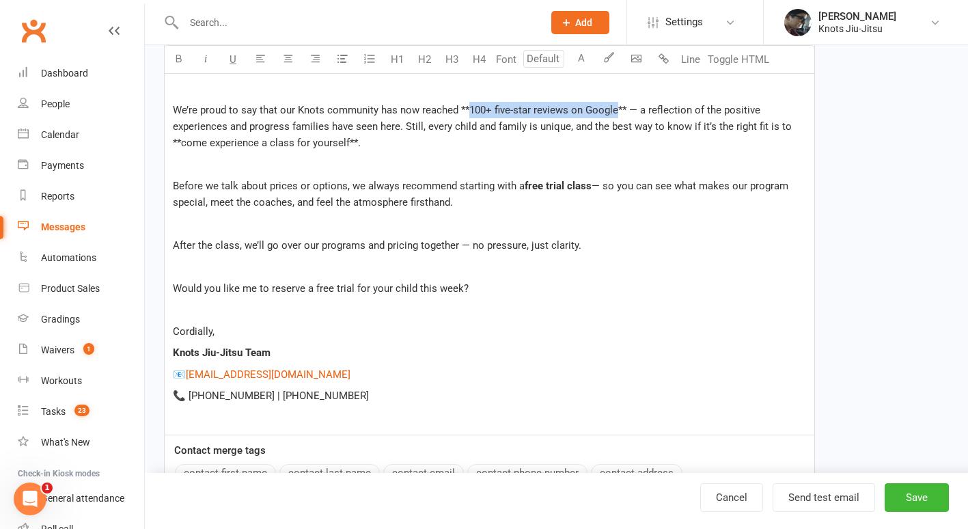
drag, startPoint x: 616, startPoint y: 111, endPoint x: 470, endPoint y: 110, distance: 146.2
click at [470, 110] on span "We’re proud to say that our Knots community has now reached **100+ five-star re…" at bounding box center [484, 126] width 622 height 45
click at [176, 54] on icon "button" at bounding box center [179, 58] width 10 height 10
click at [629, 105] on span "** — a reflection of the positive experiences and progress families have seen h…" at bounding box center [484, 126] width 622 height 45
click at [467, 111] on span "We’re proud to say that our Knots community has now reached **" at bounding box center [321, 110] width 297 height 12
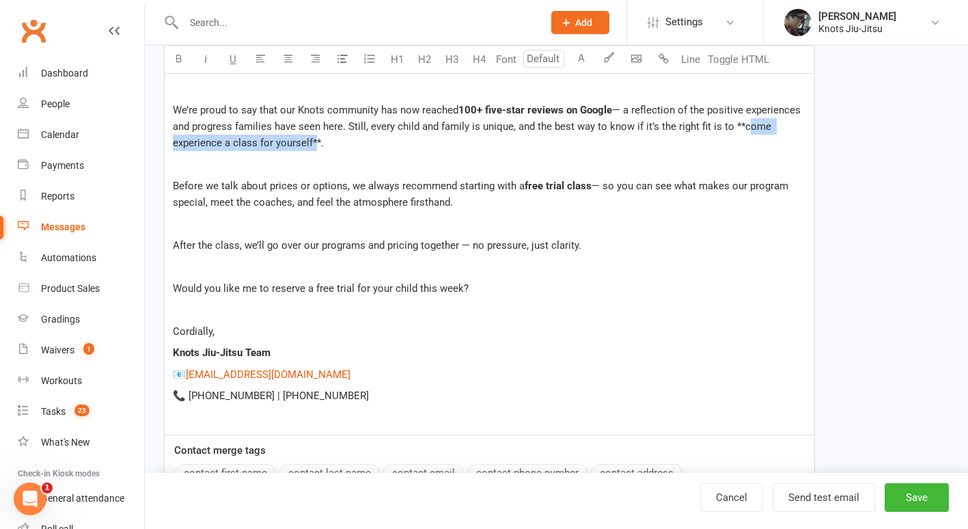
drag, startPoint x: 743, startPoint y: 128, endPoint x: 311, endPoint y: 139, distance: 432.0
click at [311, 139] on span "— a reflection of the positive experiences and progress families have seen here…" at bounding box center [488, 126] width 631 height 45
click at [177, 61] on icon "button" at bounding box center [179, 58] width 10 height 10
click at [323, 137] on span "**." at bounding box center [320, 143] width 11 height 12
click at [739, 128] on span "— a reflection of the positive experiences and progress families have seen here…" at bounding box center [488, 118] width 631 height 29
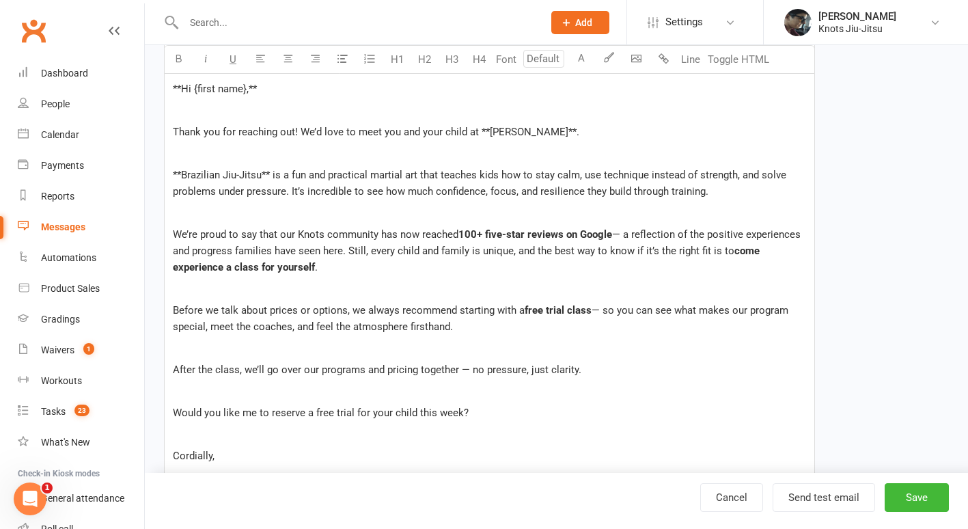
scroll to position [491, 0]
drag, startPoint x: 260, startPoint y: 178, endPoint x: 182, endPoint y: 176, distance: 78.6
click at [182, 176] on span "**Brazilian Jiu-Jitsu** is a fun and practical martial art that teaches kids ho…" at bounding box center [481, 183] width 616 height 29
click at [180, 64] on button "button" at bounding box center [178, 59] width 27 height 27
click at [178, 179] on span "**" at bounding box center [177, 175] width 8 height 12
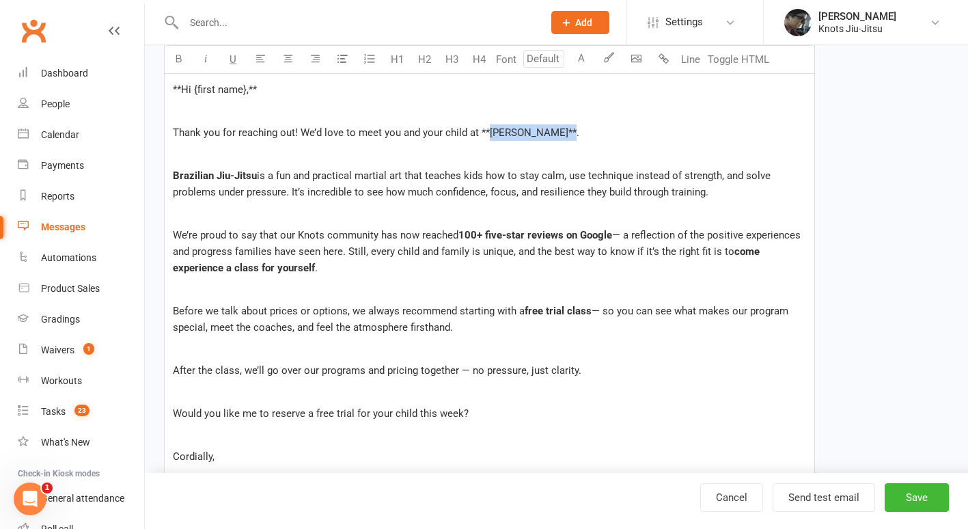
drag, startPoint x: 488, startPoint y: 133, endPoint x: 556, endPoint y: 135, distance: 67.7
click at [556, 135] on span "Thank you for reaching out! We’d love to meet you and your child at **[PERSON_N…" at bounding box center [376, 132] width 407 height 12
click at [182, 62] on icon "button" at bounding box center [179, 58] width 10 height 10
click at [486, 131] on span "Thank you for reaching out! We’d love to meet you and your child at **" at bounding box center [331, 132] width 317 height 12
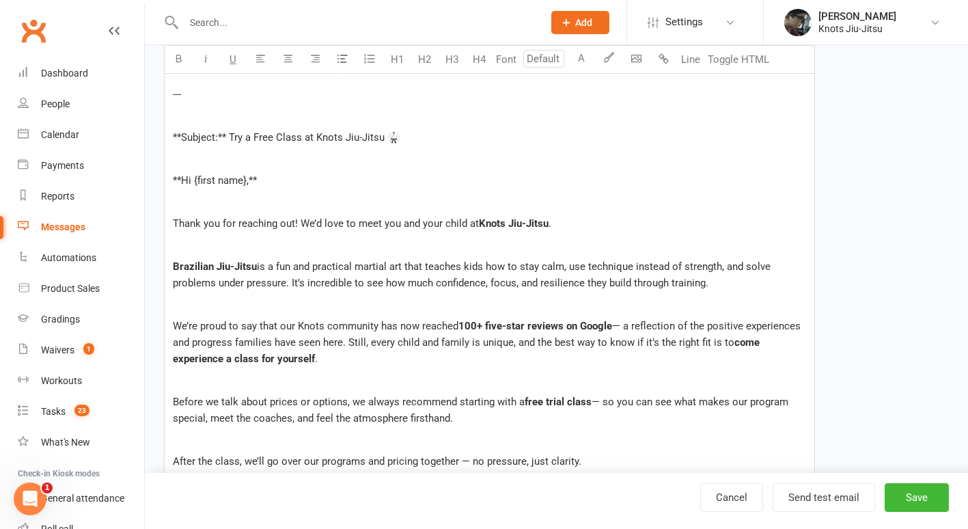
scroll to position [355, 0]
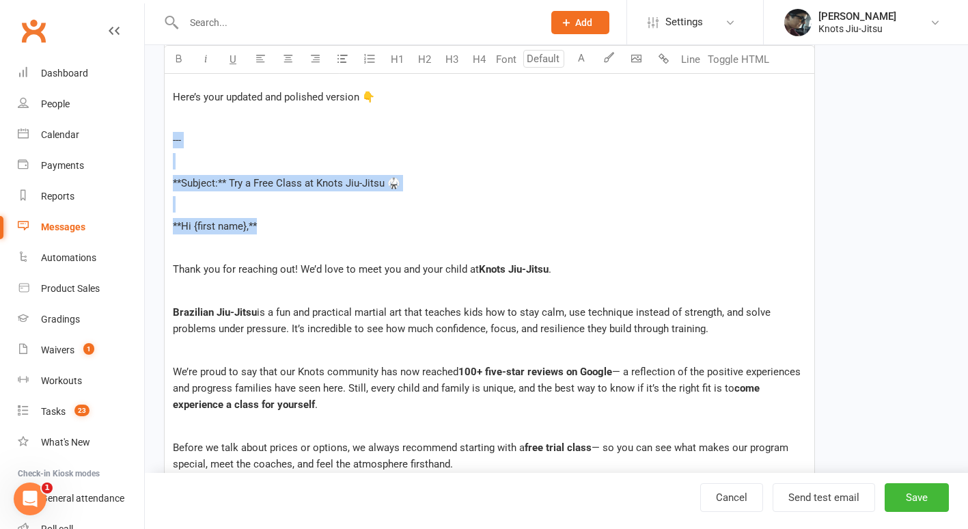
drag, startPoint x: 271, startPoint y: 232, endPoint x: 165, endPoint y: 135, distance: 143.7
click at [165, 135] on div "Hi ﻿ {contact-first-name} , Perfect — that’s a great move. Mentioning your 100+…" at bounding box center [490, 348] width 650 height 698
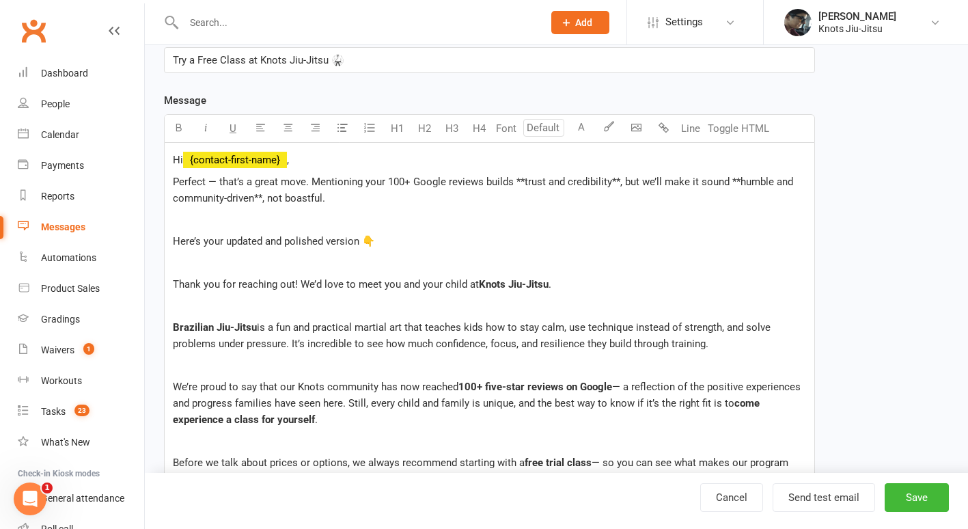
scroll to position [200, 0]
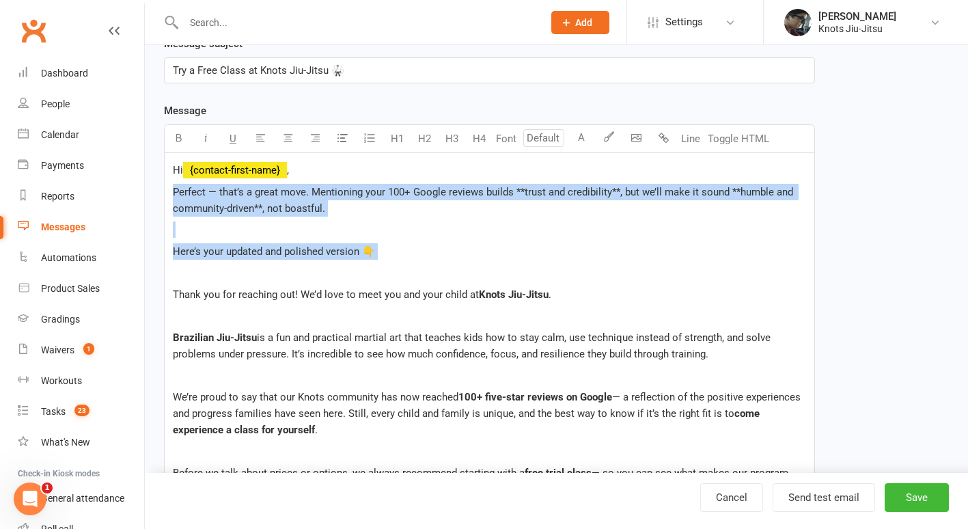
drag, startPoint x: 394, startPoint y: 262, endPoint x: 152, endPoint y: 193, distance: 252.0
click at [152, 193] on div "New Template Template Name Knots Jiu-Jitsu First Info - Kids Send by Email SMS …" at bounding box center [556, 375] width 823 height 1061
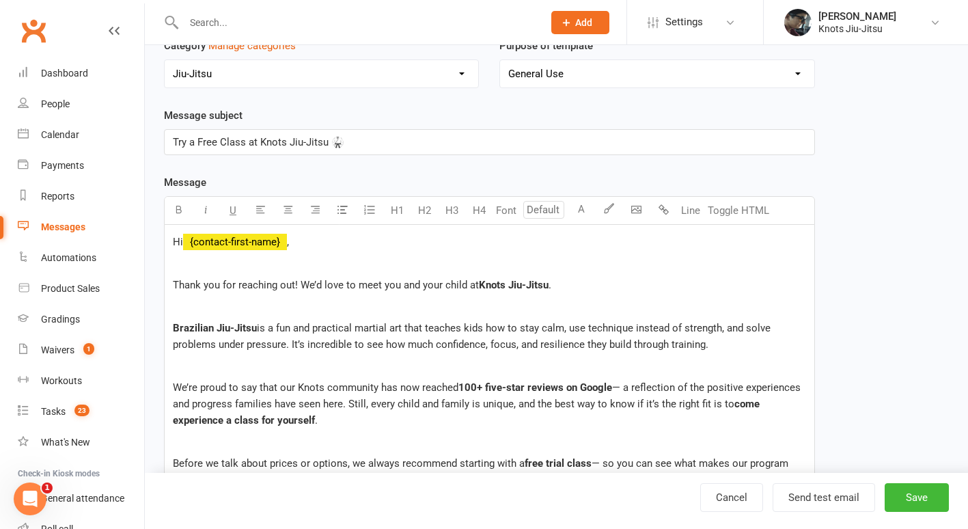
scroll to position [128, 0]
drag, startPoint x: 364, startPoint y: 143, endPoint x: 138, endPoint y: 133, distance: 225.7
click at [138, 133] on ui-view "Prospect Member Non-attending contact Class / event Appointment Grading event T…" at bounding box center [484, 387] width 968 height 1022
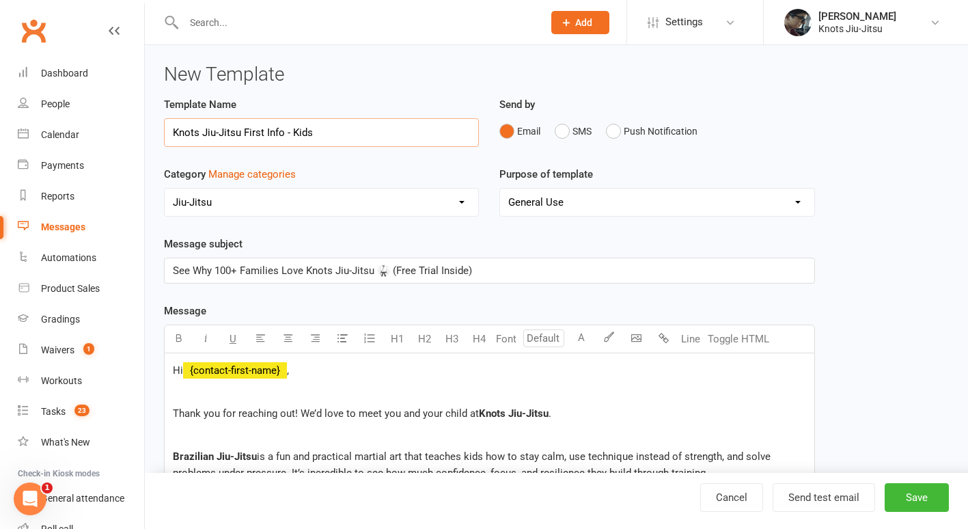
drag, startPoint x: 284, startPoint y: 133, endPoint x: 243, endPoint y: 136, distance: 41.1
click at [243, 136] on input "Knots Jiu-Jitsu First Info - Kids" at bounding box center [321, 132] width 315 height 29
click at [169, 133] on input "Knots Jiu-Jitsu - Kids" at bounding box center [321, 132] width 315 height 29
paste input "First Info"
click at [240, 135] on input "First Info Knots Jiu-Jitsu - Kids" at bounding box center [321, 132] width 315 height 29
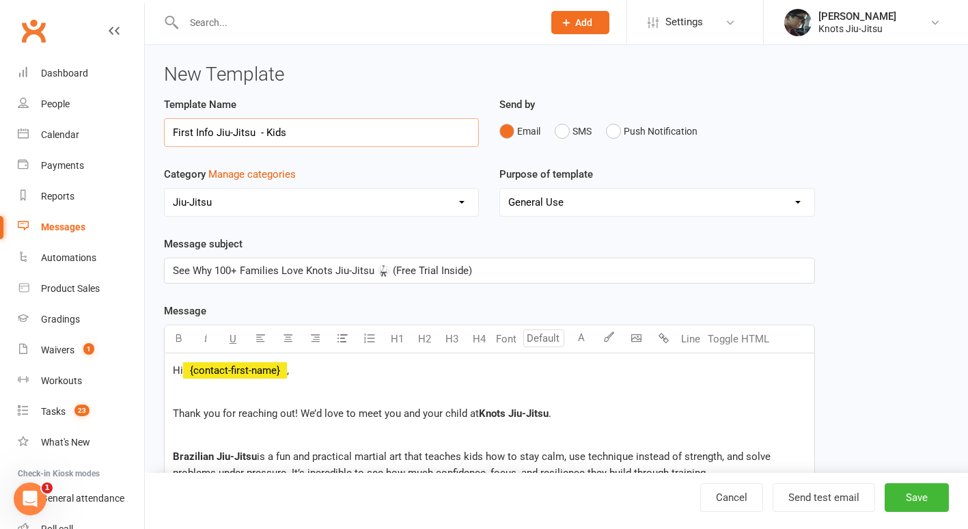
click at [263, 135] on input "First Info Jiu-Jitsu - Kids" at bounding box center [321, 132] width 315 height 29
type input "First Info Jiu-Jitsu for Kids"
click at [929, 499] on button "Save" at bounding box center [917, 497] width 64 height 29
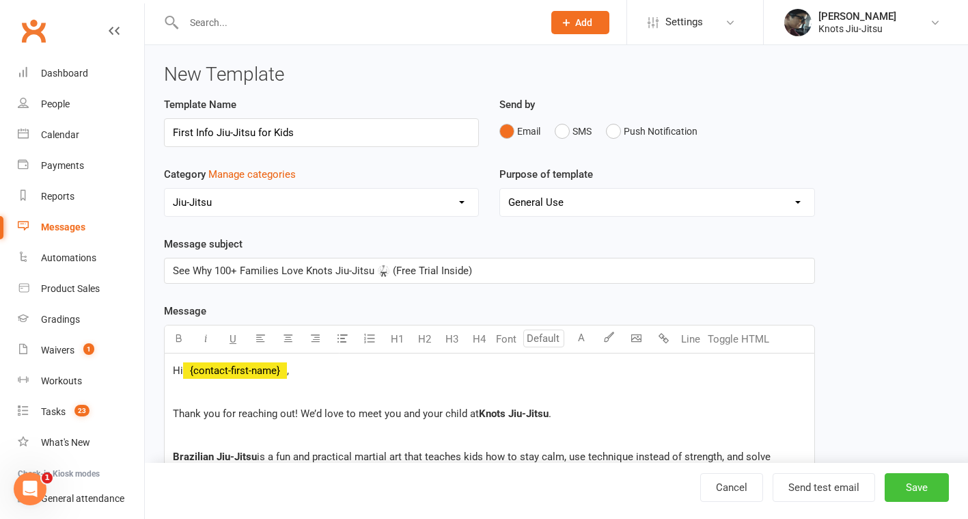
select select "grid"
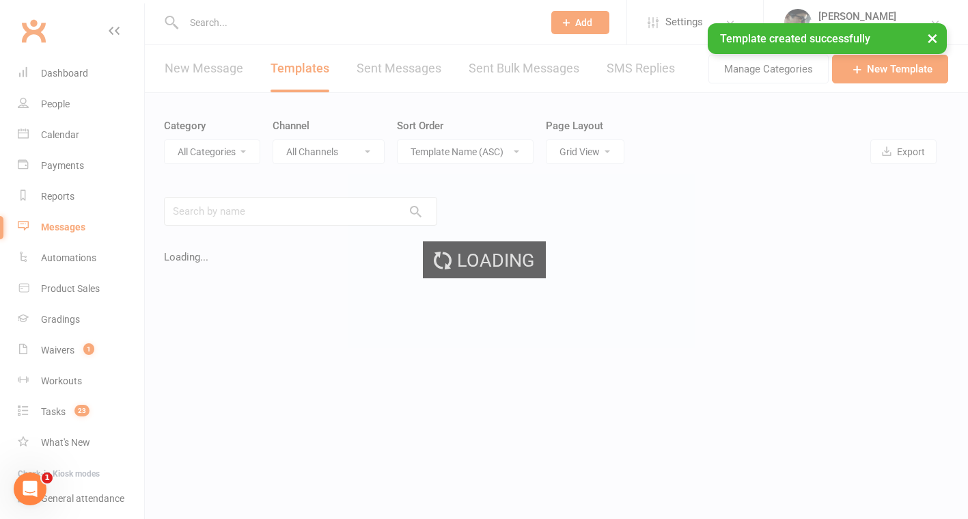
select select "17913"
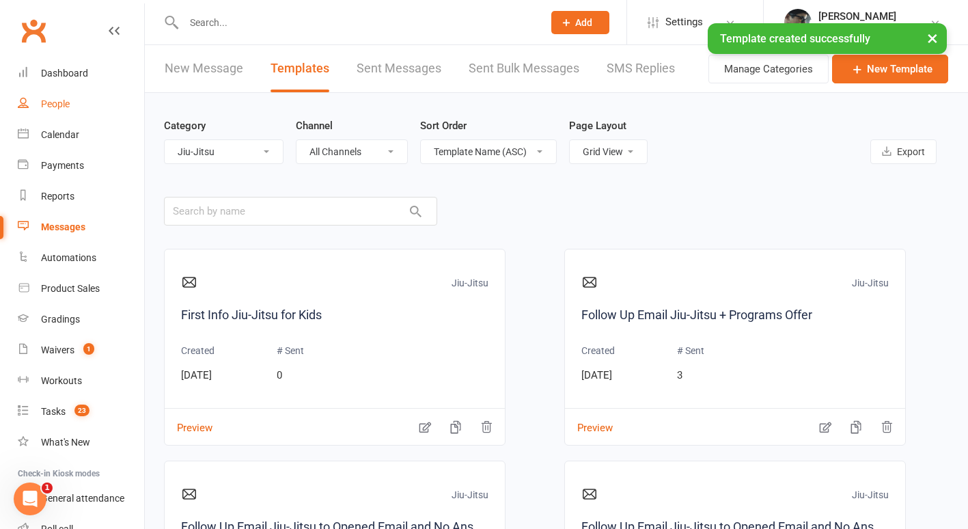
click at [59, 100] on div "People" at bounding box center [55, 103] width 29 height 11
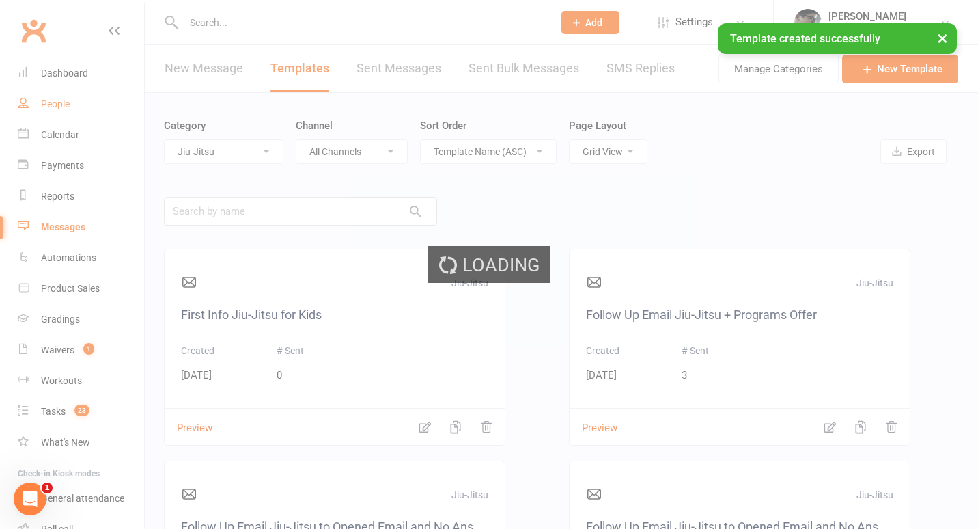
select select "100"
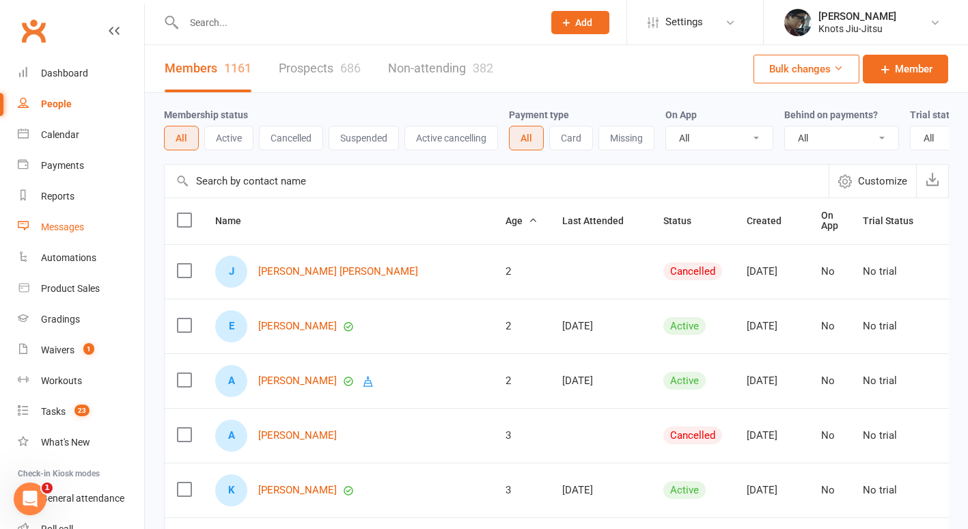
click at [62, 221] on div "Messages" at bounding box center [62, 226] width 43 height 11
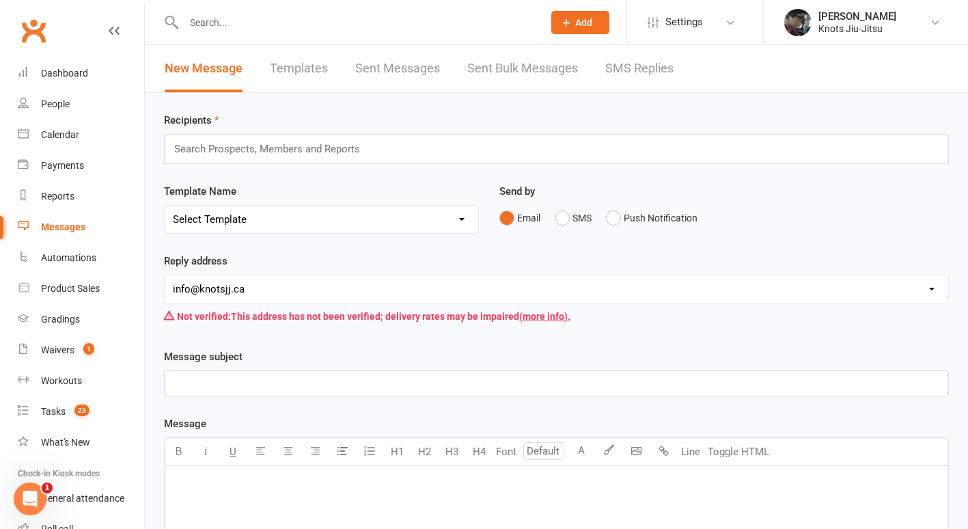
click at [297, 196] on div "Template Name Select Template [Email] Cancellation [Email] Failure of Payment […" at bounding box center [321, 208] width 315 height 51
click at [290, 207] on select "Select Template [Email] Cancellation [Email] Failure of Payment [Email] Overdue…" at bounding box center [322, 219] width 314 height 27
click at [296, 64] on link "Templates" at bounding box center [299, 68] width 58 height 47
select select "grid"
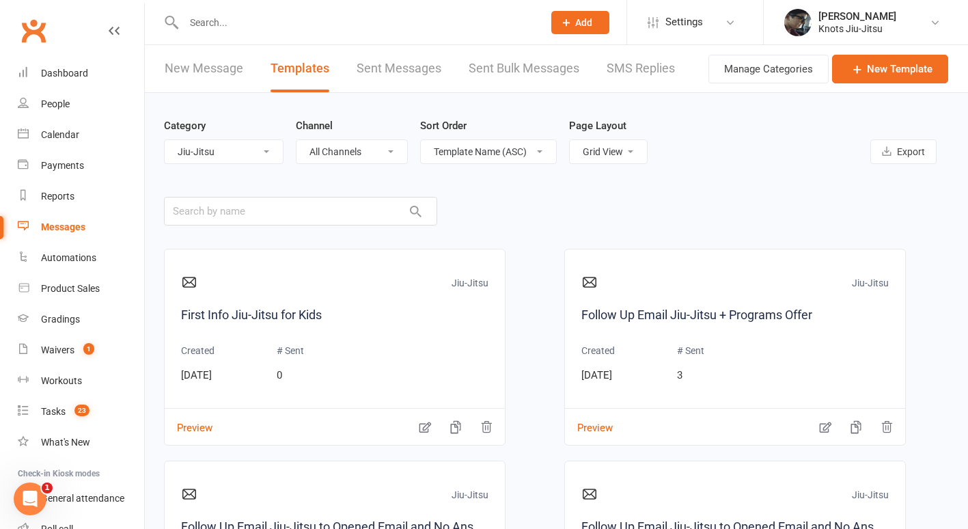
click at [244, 150] on select "All Categories (No category) Admin BELT PROMOTION Boxing Community Competition …" at bounding box center [224, 151] width 118 height 23
select select "17715"
click at [165, 140] on select "All Categories (No category) Admin BELT PROMOTION Boxing Community Competition …" at bounding box center [224, 151] width 118 height 23
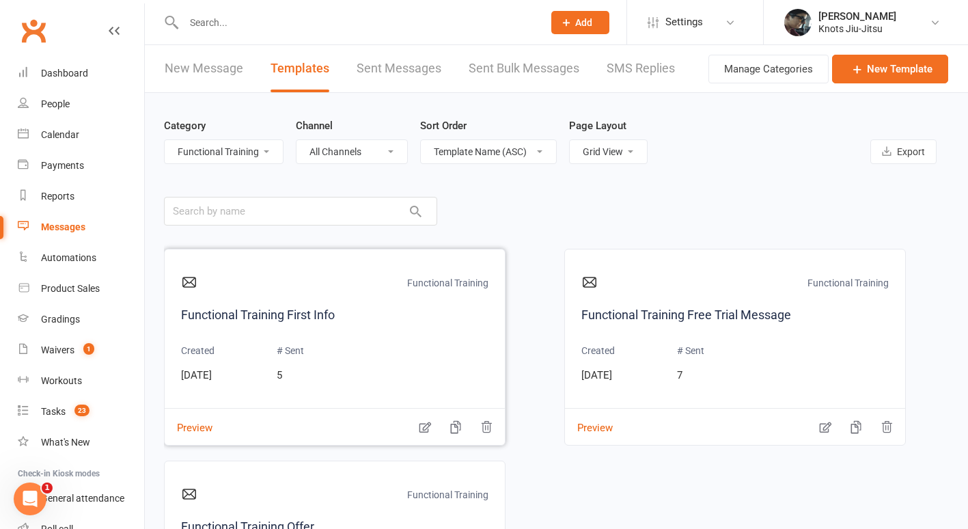
scroll to position [35, 0]
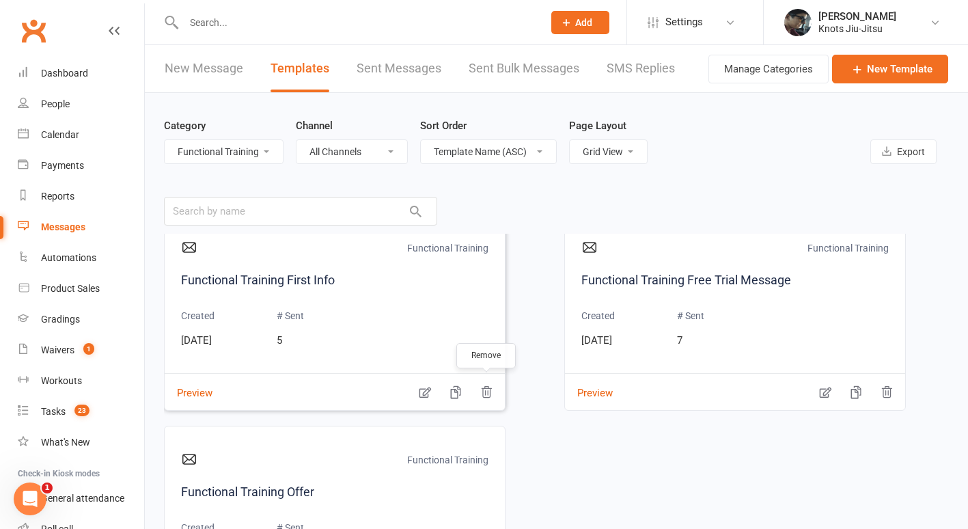
click at [489, 396] on icon "button" at bounding box center [487, 392] width 14 height 14
click at [488, 392] on icon "button" at bounding box center [487, 392] width 10 height 11
click at [491, 383] on button "button" at bounding box center [486, 383] width 27 height 14
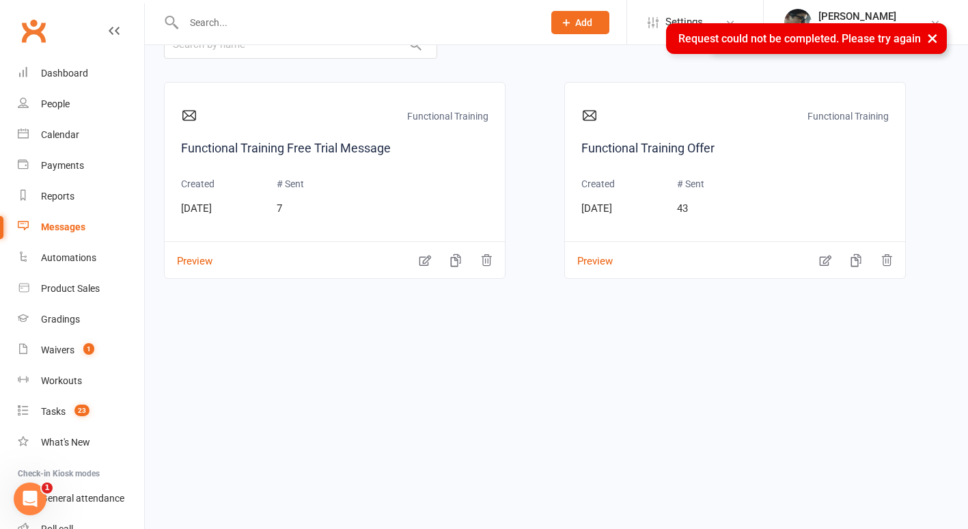
scroll to position [61, 0]
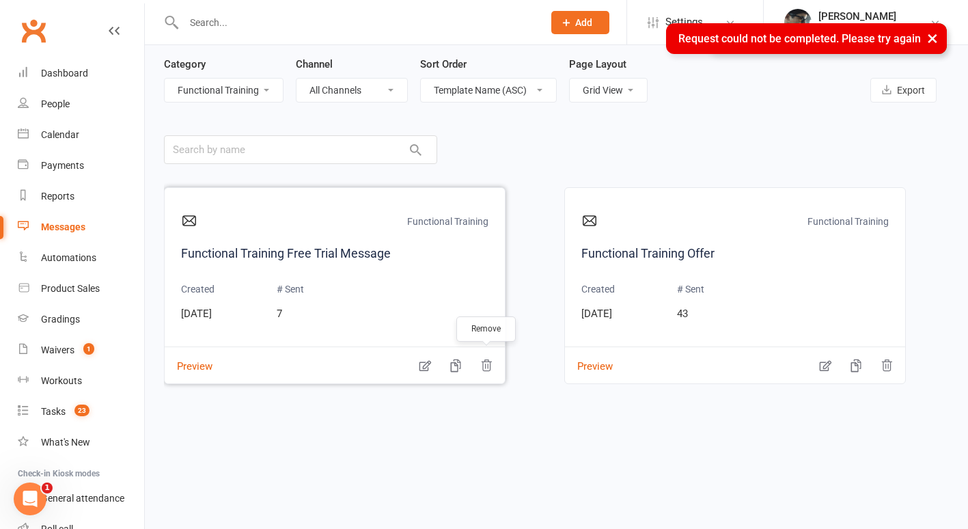
click at [487, 370] on icon "button" at bounding box center [487, 366] width 14 height 14
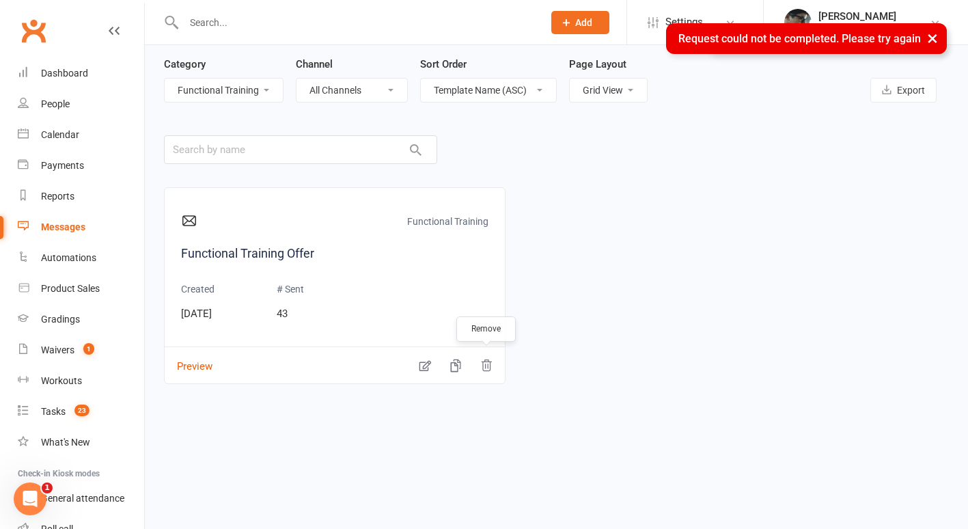
click at [483, 355] on button "button" at bounding box center [486, 357] width 27 height 14
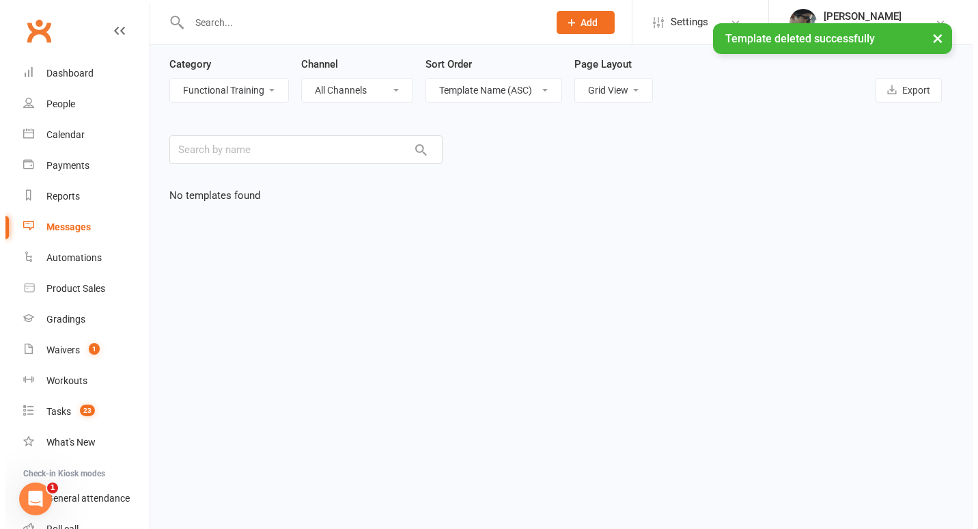
scroll to position [0, 0]
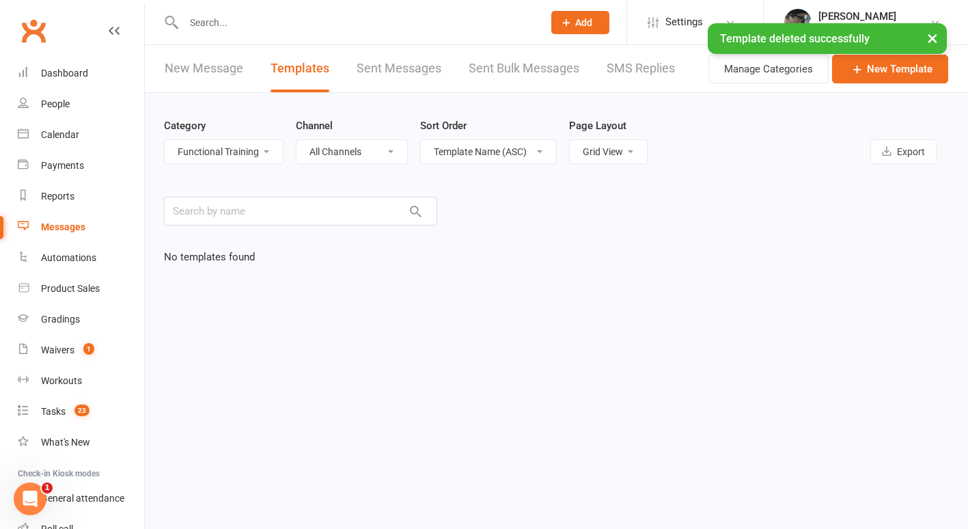
click at [265, 137] on div "Category All Categories (No category) Admin BELT PROMOTION Boxing Community Com…" at bounding box center [224, 141] width 120 height 46
click at [264, 143] on select "All Categories (No category) Admin BELT PROMOTION Boxing Community Competition …" at bounding box center [224, 151] width 118 height 23
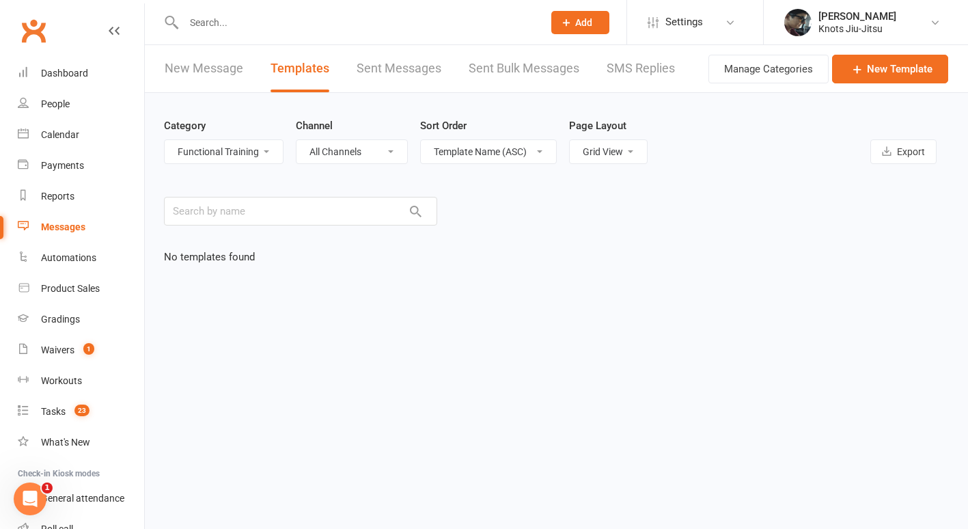
click at [165, 140] on select "All Categories (No category) Admin BELT PROMOTION Boxing Community Competition …" at bounding box center [224, 151] width 118 height 23
click at [731, 69] on button "Manage Categories" at bounding box center [769, 69] width 120 height 29
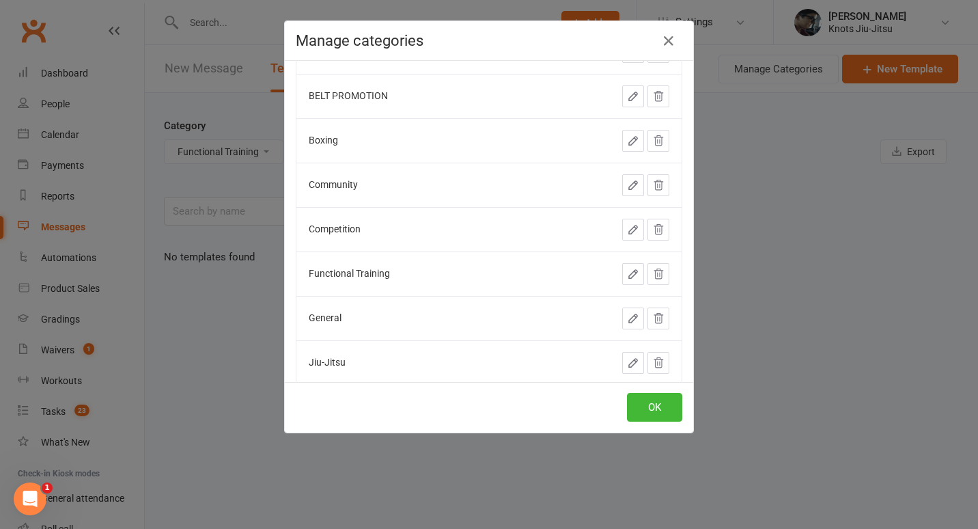
scroll to position [119, 0]
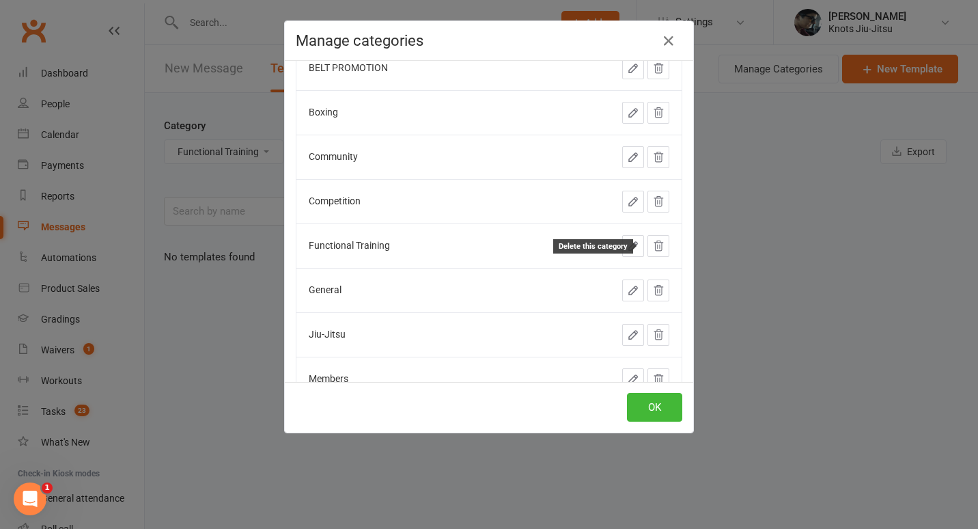
click at [653, 243] on icon at bounding box center [659, 246] width 12 height 12
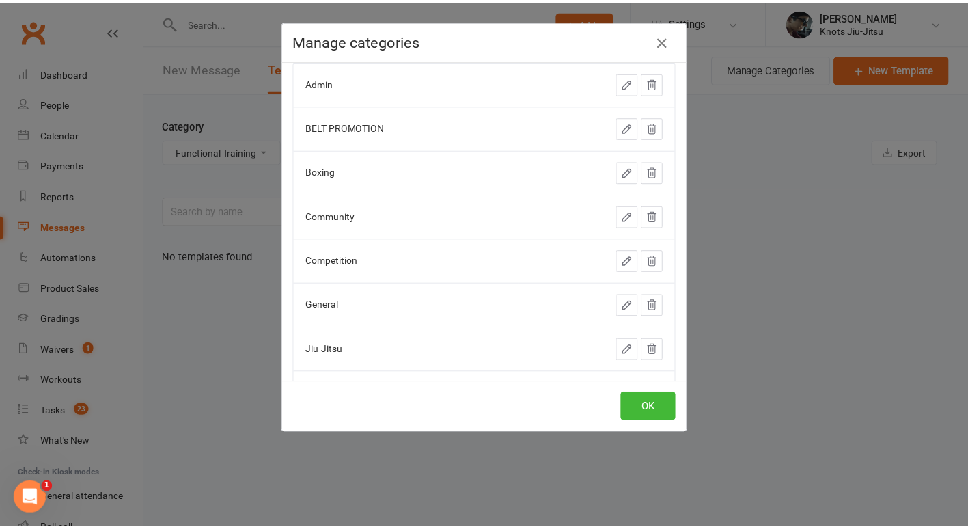
scroll to position [58, 0]
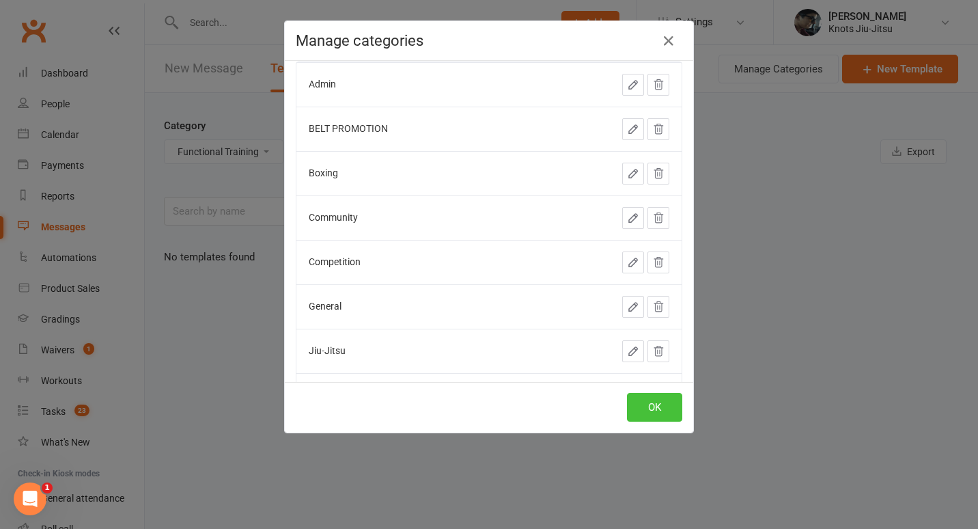
click at [651, 406] on button "OK" at bounding box center [654, 407] width 55 height 29
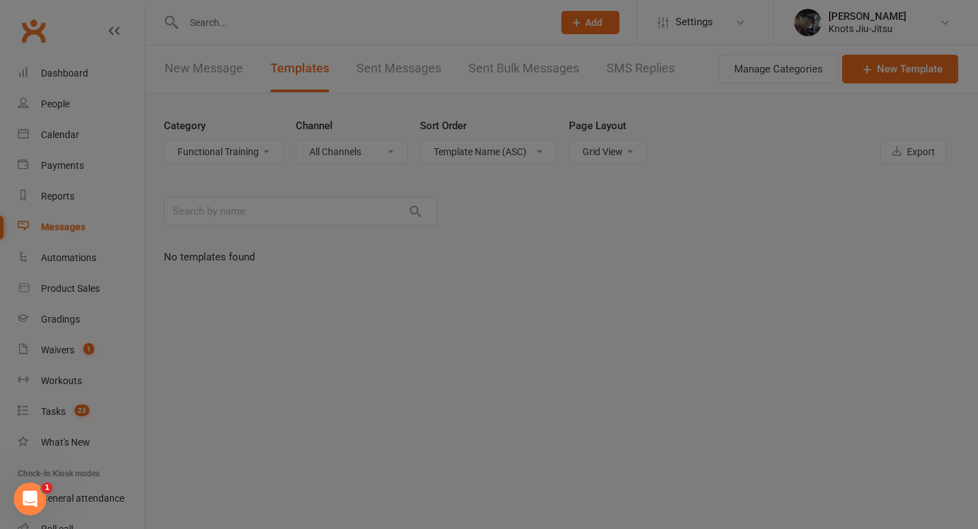
select select
